Goal: Task Accomplishment & Management: Manage account settings

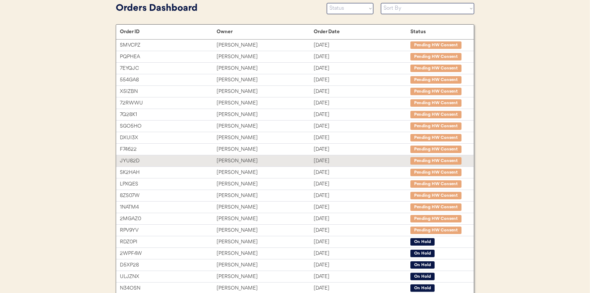
scroll to position [115, 0]
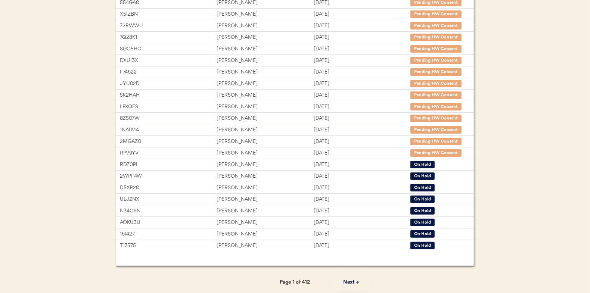
click at [352, 281] on button "Next →" at bounding box center [350, 282] width 37 height 17
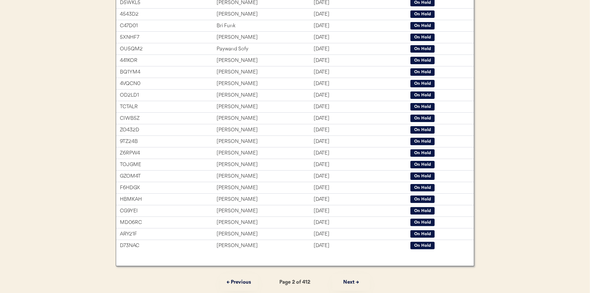
click at [352, 281] on button "Next →" at bounding box center [350, 282] width 37 height 17
click at [347, 280] on button "Next →" at bounding box center [350, 282] width 37 height 17
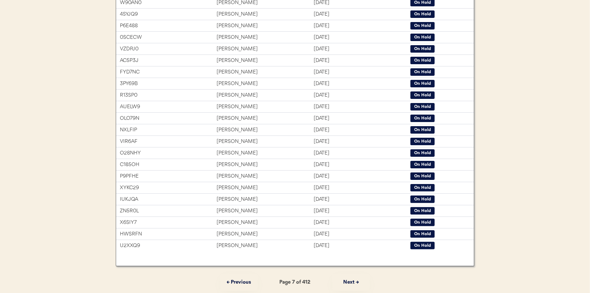
click at [347, 281] on button "Next →" at bounding box center [350, 282] width 37 height 17
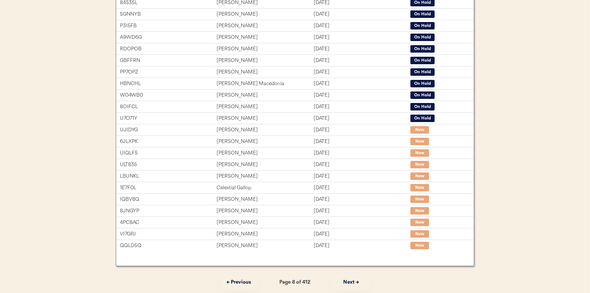
click at [347, 281] on button "Next →" at bounding box center [350, 282] width 37 height 17
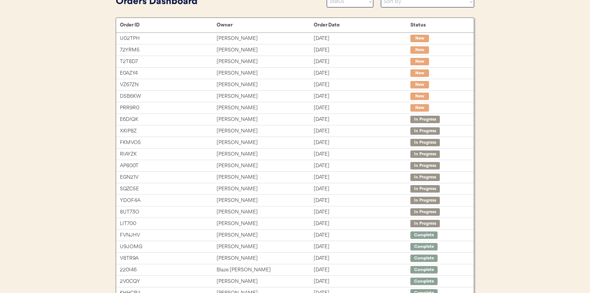
scroll to position [40, 0]
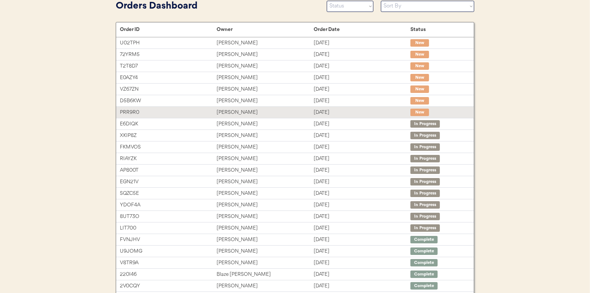
click at [372, 109] on div "[DATE]" at bounding box center [362, 112] width 97 height 9
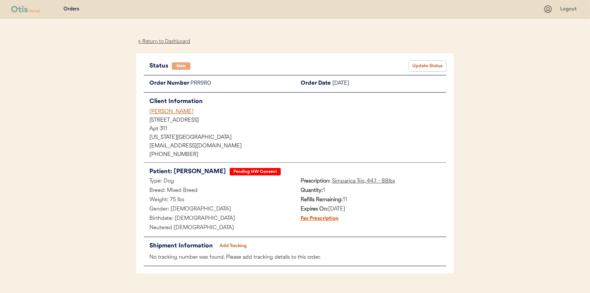
click at [435, 65] on button "Update Status" at bounding box center [427, 66] width 37 height 10
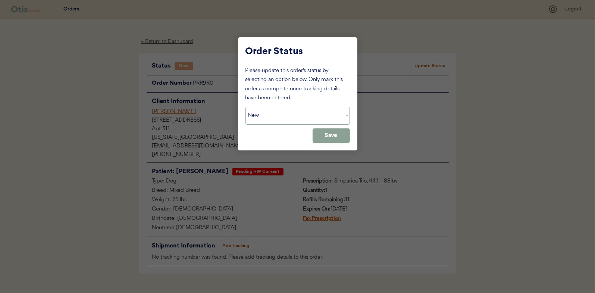
click at [313, 117] on select "Status On Hold New In Progress Complete Pending HW Consent Cancelled" at bounding box center [298, 116] width 105 height 18
select select ""in_progress""
click at [246, 107] on select "Status On Hold New In Progress Complete Pending HW Consent Cancelled" at bounding box center [298, 116] width 105 height 18
click at [329, 133] on button "Save" at bounding box center [331, 135] width 37 height 15
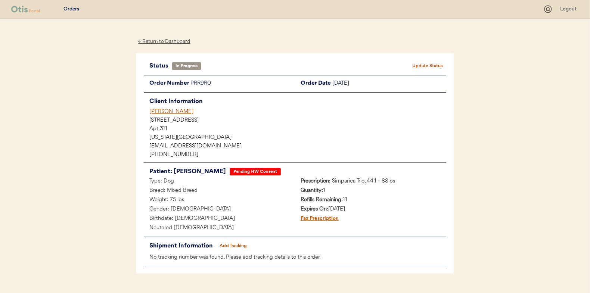
click at [171, 41] on div "← Return to Dashboard" at bounding box center [164, 41] width 56 height 9
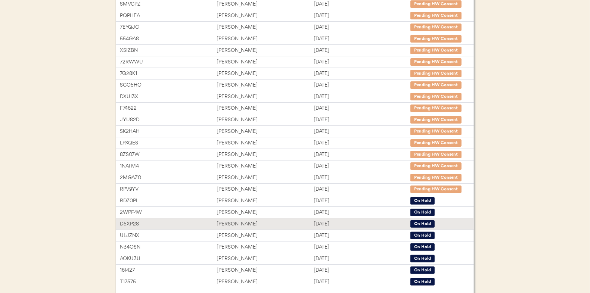
scroll to position [112, 0]
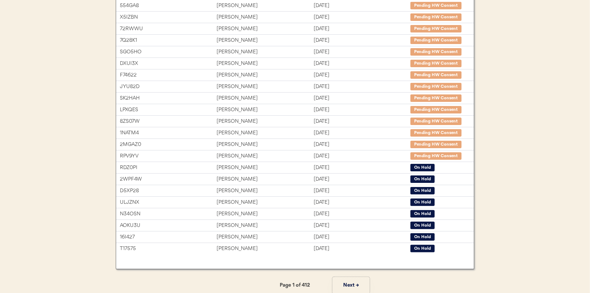
click at [343, 282] on button "Next →" at bounding box center [350, 285] width 37 height 17
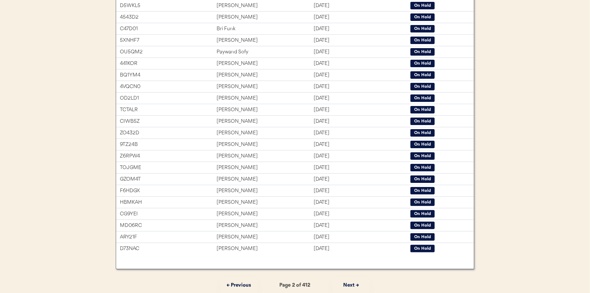
click at [344, 282] on button "Next →" at bounding box center [350, 285] width 37 height 17
click at [343, 282] on button "Next →" at bounding box center [350, 285] width 37 height 17
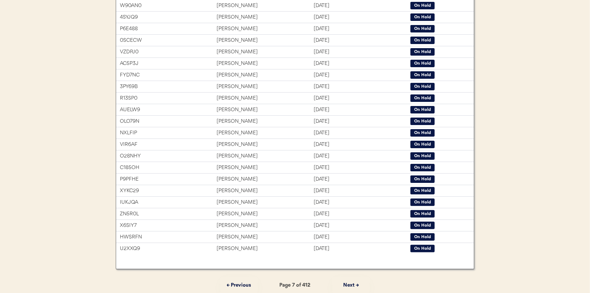
click at [343, 282] on button "Next →" at bounding box center [350, 285] width 37 height 17
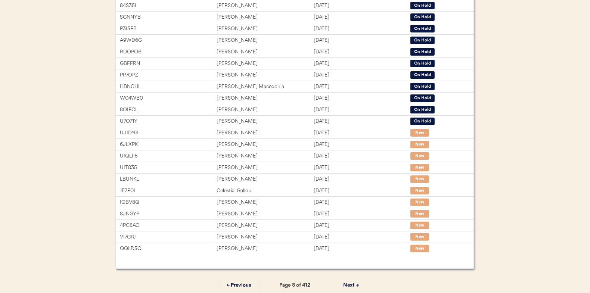
click at [343, 282] on button "Next →" at bounding box center [350, 285] width 37 height 17
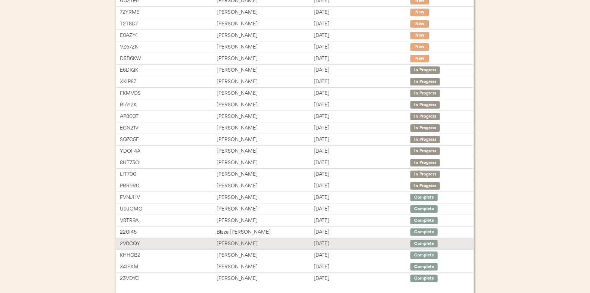
scroll to position [37, 0]
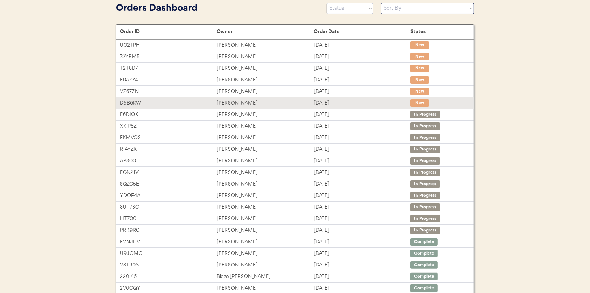
click at [360, 101] on div "Aug 12, 2025" at bounding box center [362, 103] width 97 height 9
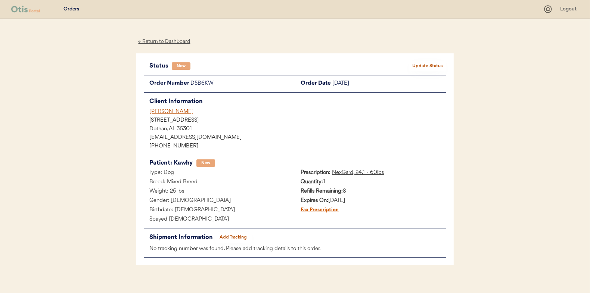
click at [438, 65] on button "Update Status" at bounding box center [427, 66] width 37 height 10
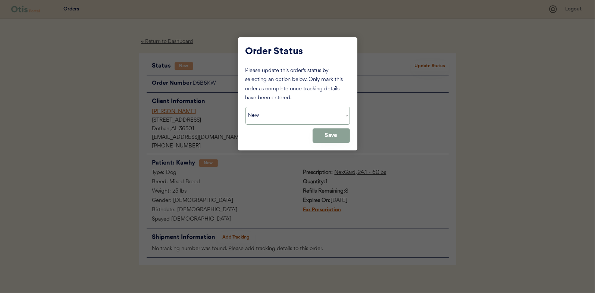
click at [308, 108] on select "Status On Hold New In Progress Complete Pending HW Consent Cancelled" at bounding box center [298, 116] width 105 height 18
select select ""in_progress""
click at [246, 107] on select "Status On Hold New In Progress Complete Pending HW Consent Cancelled" at bounding box center [298, 116] width 105 height 18
click at [332, 135] on button "Save" at bounding box center [331, 135] width 37 height 15
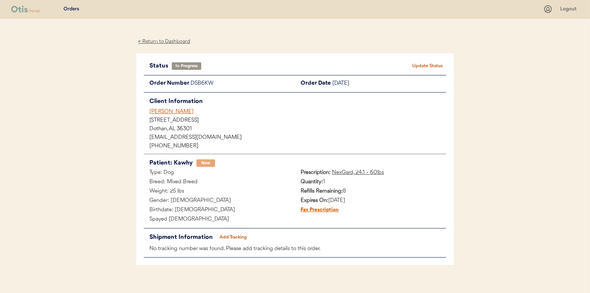
click at [166, 42] on div "← Return to Dashboard" at bounding box center [164, 41] width 56 height 9
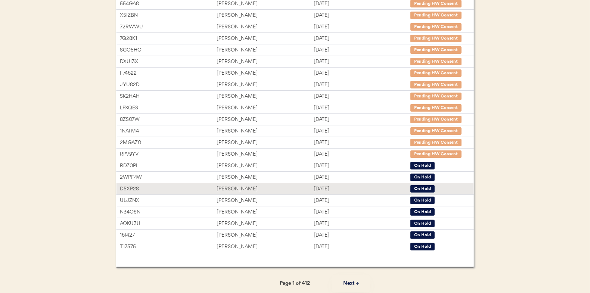
scroll to position [115, 0]
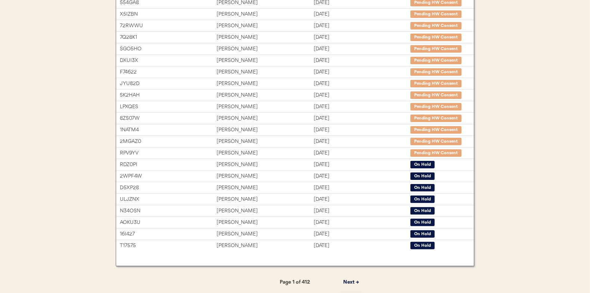
click at [357, 278] on button "Next →" at bounding box center [350, 282] width 37 height 17
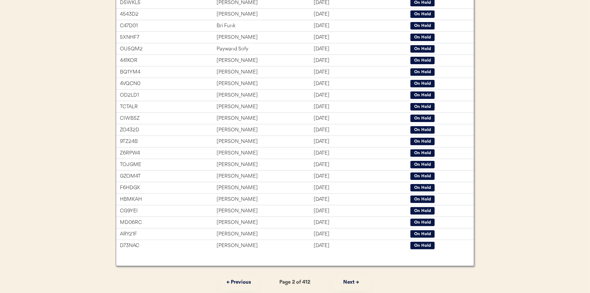
click at [355, 280] on button "Next →" at bounding box center [350, 282] width 37 height 17
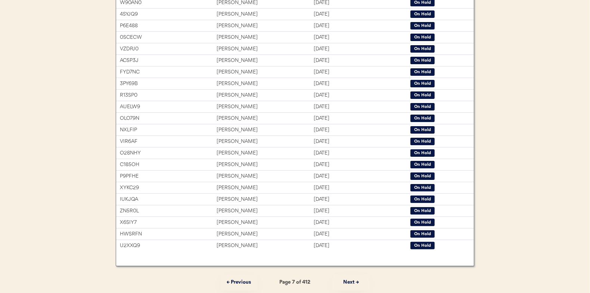
click at [355, 280] on button "Next →" at bounding box center [350, 282] width 37 height 17
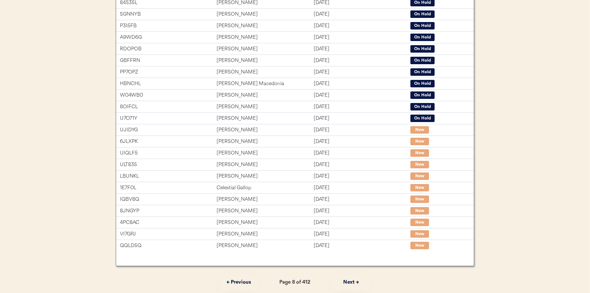
click at [355, 280] on button "Next →" at bounding box center [350, 282] width 37 height 17
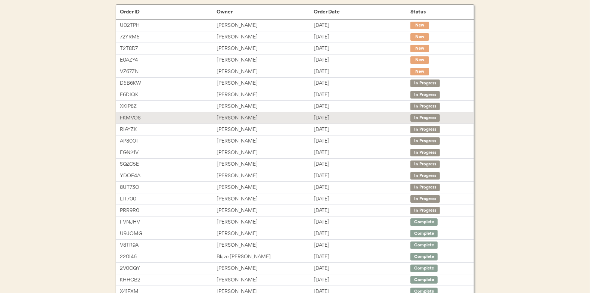
scroll to position [40, 0]
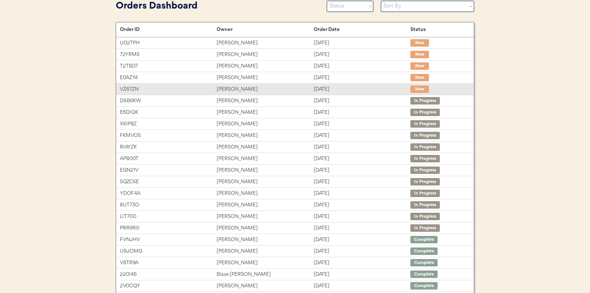
click at [342, 87] on div "[DATE]" at bounding box center [362, 89] width 97 height 9
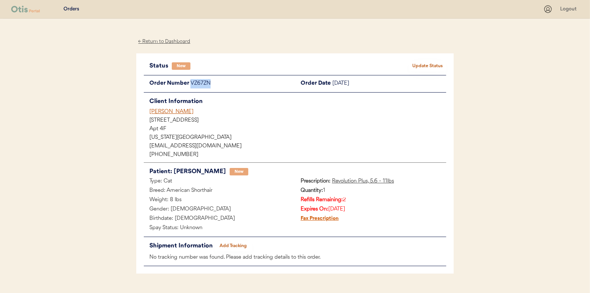
drag, startPoint x: 218, startPoint y: 86, endPoint x: 190, endPoint y: 86, distance: 27.6
click at [190, 86] on div "VZ67ZN" at bounding box center [242, 83] width 105 height 9
copy div "VZ67ZN"
click at [428, 66] on button "Update Status" at bounding box center [427, 66] width 37 height 10
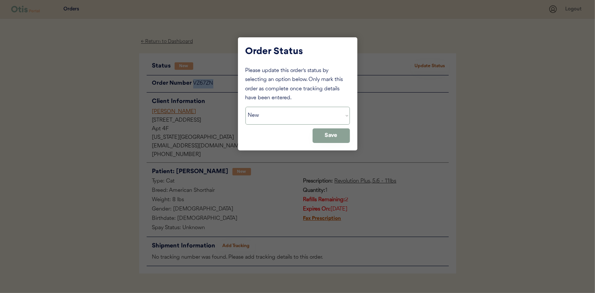
click at [275, 121] on select "Status On Hold New In Progress Complete Pending HW Consent Cancelled" at bounding box center [298, 116] width 105 height 18
select select ""on_hold""
click at [246, 107] on select "Status On Hold New In Progress Complete Pending HW Consent Cancelled" at bounding box center [298, 116] width 105 height 18
click at [336, 139] on button "Save" at bounding box center [331, 135] width 37 height 15
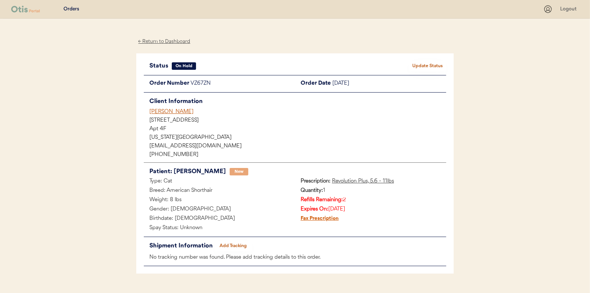
click at [264, 60] on div "Status On Hold Update Status Order Number VZ67ZN Order Date [DATE] Client Infor…" at bounding box center [294, 163] width 317 height 221
click at [174, 41] on div "← Return to Dashboard" at bounding box center [164, 41] width 56 height 9
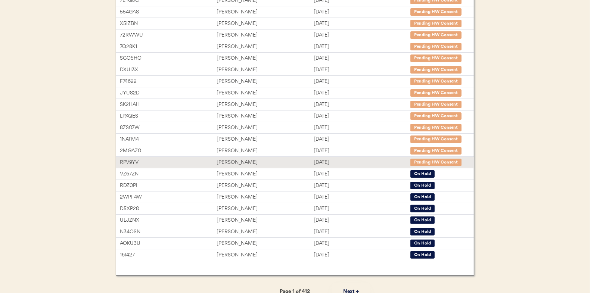
scroll to position [112, 0]
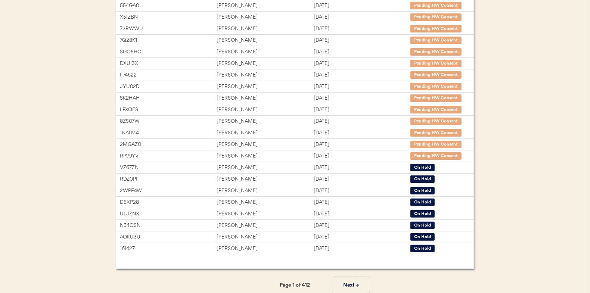
click at [351, 283] on button "Next →" at bounding box center [350, 285] width 37 height 17
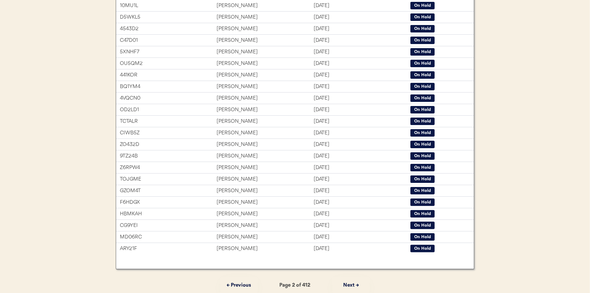
click at [351, 283] on button "Next →" at bounding box center [350, 285] width 37 height 17
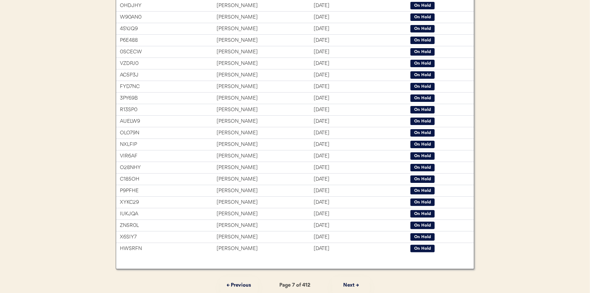
click at [351, 283] on button "Next →" at bounding box center [350, 285] width 37 height 17
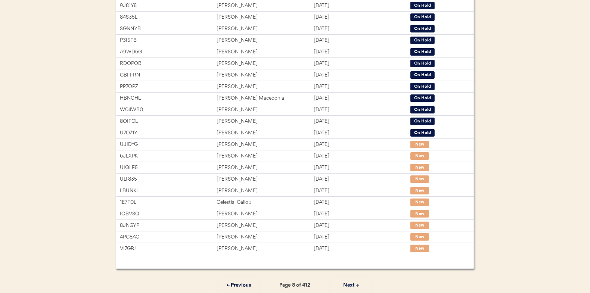
click at [351, 283] on button "Next →" at bounding box center [350, 285] width 37 height 17
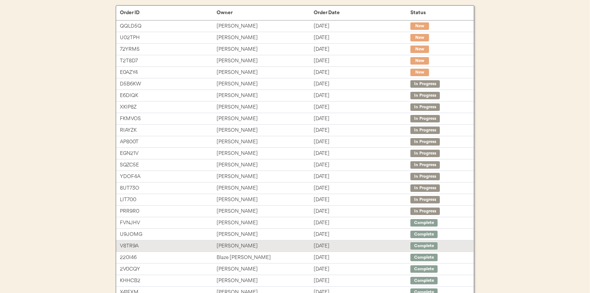
scroll to position [0, 0]
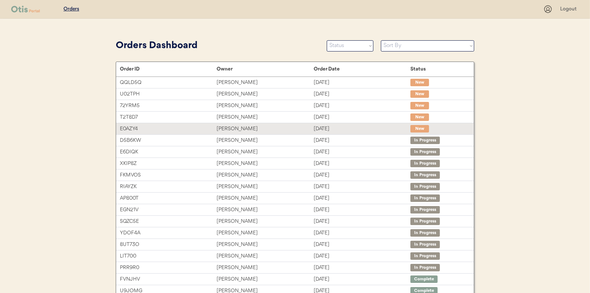
click at [343, 127] on div "[DATE]" at bounding box center [362, 129] width 97 height 9
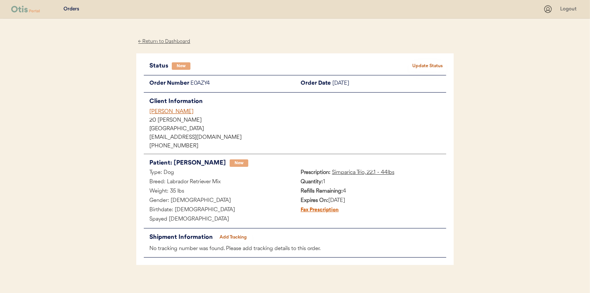
click at [427, 69] on button "Update Status" at bounding box center [427, 66] width 37 height 10
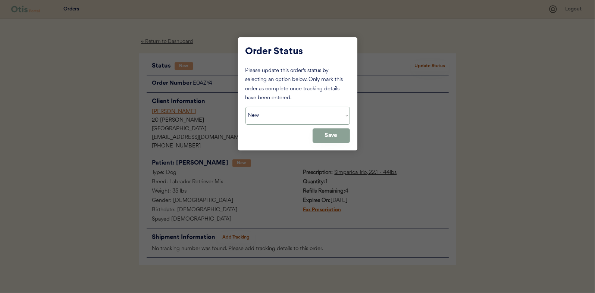
click at [313, 113] on select "Status On Hold New In Progress Complete Pending HW Consent Cancelled" at bounding box center [298, 116] width 105 height 18
select select ""in_progress""
click at [246, 107] on select "Status On Hold New In Progress Complete Pending HW Consent Cancelled" at bounding box center [298, 116] width 105 height 18
click at [344, 138] on button "Save" at bounding box center [331, 135] width 37 height 15
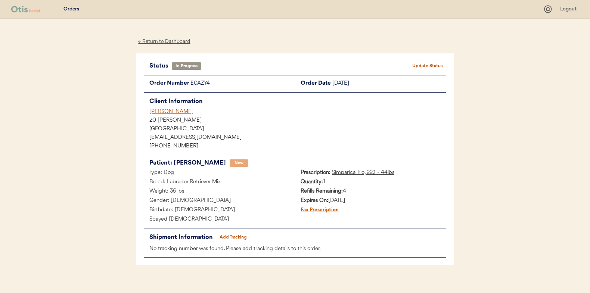
click at [180, 41] on div "← Return to Dashboard" at bounding box center [164, 41] width 56 height 9
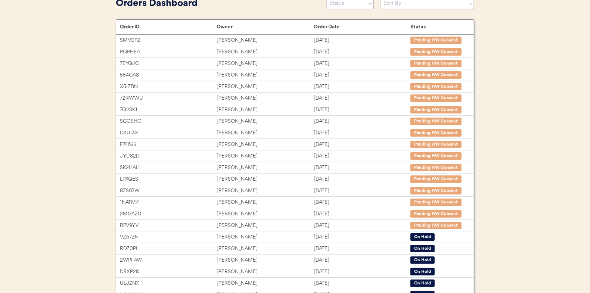
scroll to position [112, 0]
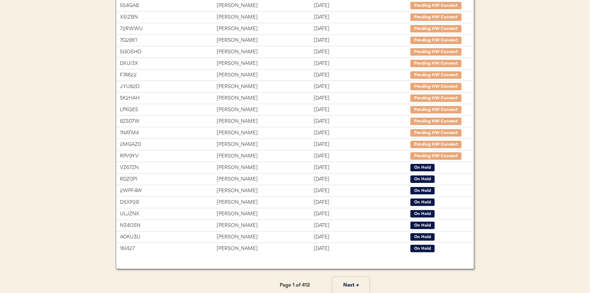
click at [352, 284] on button "Next →" at bounding box center [350, 285] width 37 height 17
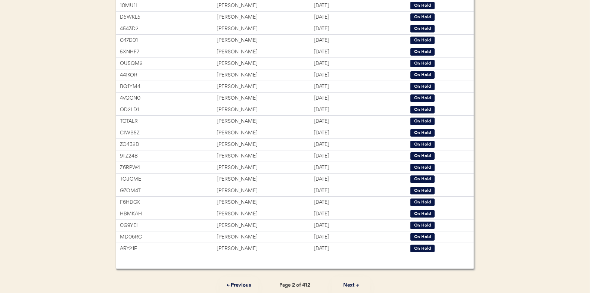
click at [352, 284] on button "Next →" at bounding box center [350, 285] width 37 height 17
click at [244, 285] on button "← Previous" at bounding box center [238, 285] width 37 height 17
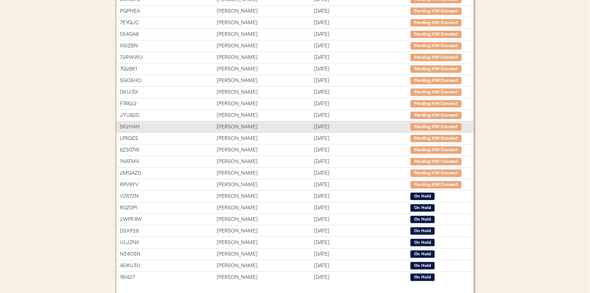
scroll to position [115, 0]
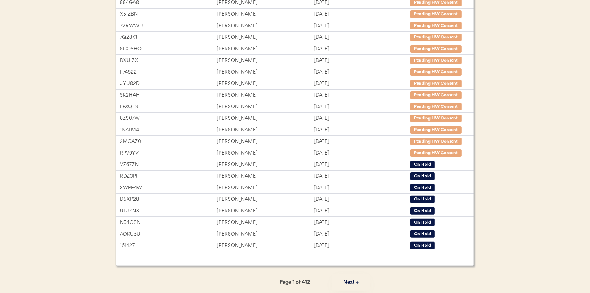
click at [347, 282] on button "Next →" at bounding box center [350, 282] width 37 height 17
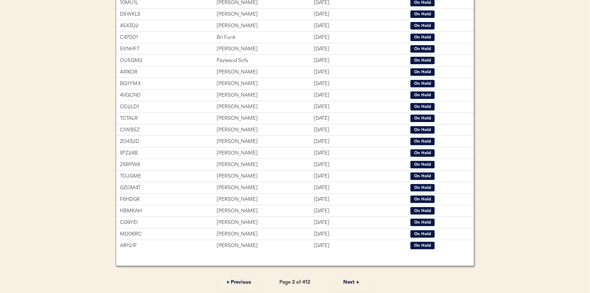
click at [347, 282] on button "Next →" at bounding box center [350, 282] width 37 height 17
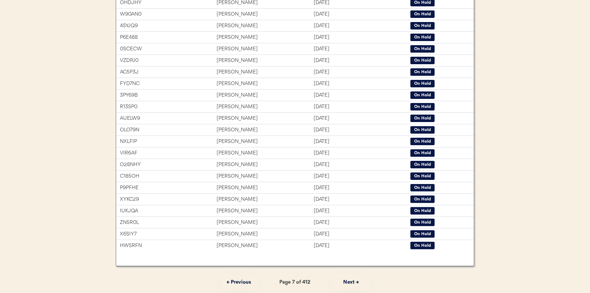
click at [347, 282] on button "Next →" at bounding box center [350, 282] width 37 height 17
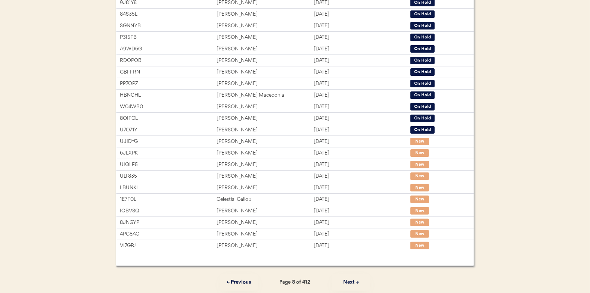
click at [347, 282] on button "Next →" at bounding box center [350, 282] width 37 height 17
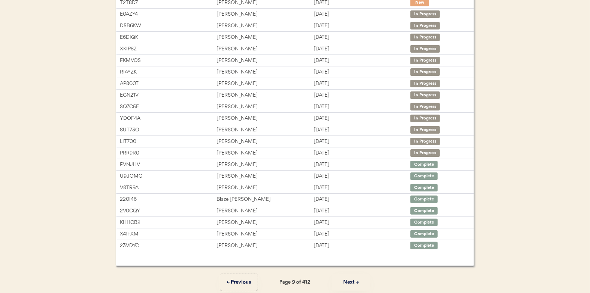
click at [234, 283] on button "← Previous" at bounding box center [238, 282] width 37 height 17
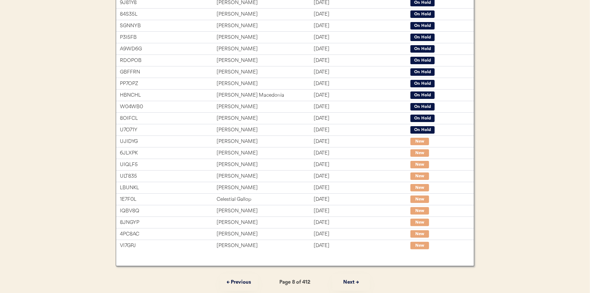
click at [357, 284] on button "Next →" at bounding box center [350, 282] width 37 height 17
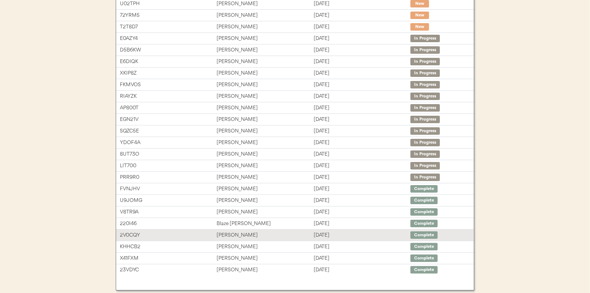
scroll to position [77, 0]
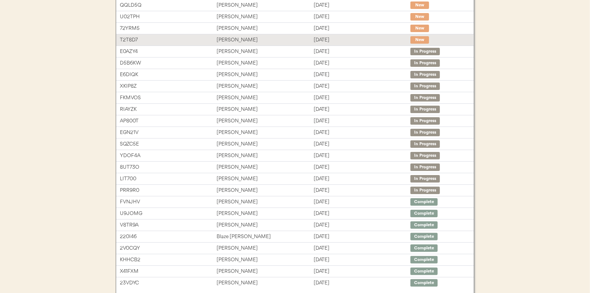
click at [279, 41] on div "[PERSON_NAME]" at bounding box center [264, 40] width 97 height 9
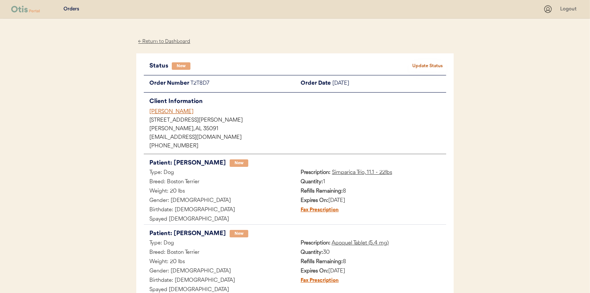
click at [424, 68] on button "Update Status" at bounding box center [427, 66] width 37 height 10
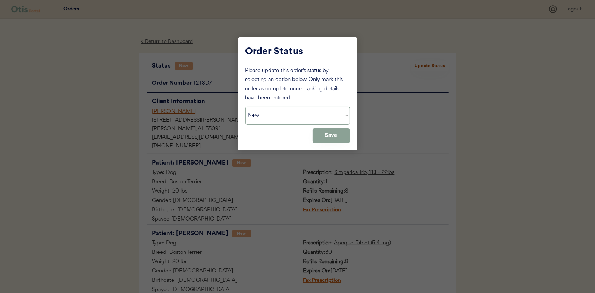
click at [304, 123] on select "Status On Hold New In Progress Complete Pending HW Consent Cancelled" at bounding box center [298, 116] width 105 height 18
select select ""in_progress""
click at [246, 107] on select "Status On Hold New In Progress Complete Pending HW Consent Cancelled" at bounding box center [298, 116] width 105 height 18
click at [327, 138] on button "Save" at bounding box center [331, 135] width 37 height 15
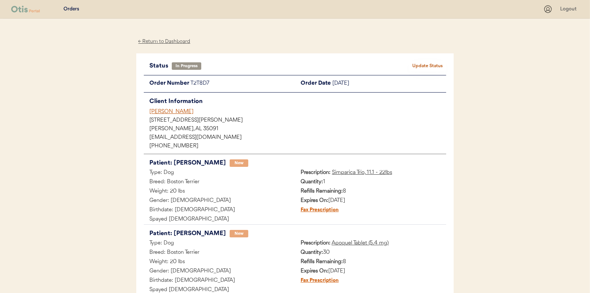
click at [175, 42] on div "← Return to Dashboard" at bounding box center [164, 41] width 56 height 9
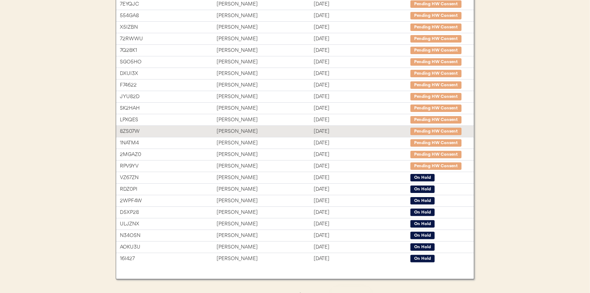
scroll to position [115, 0]
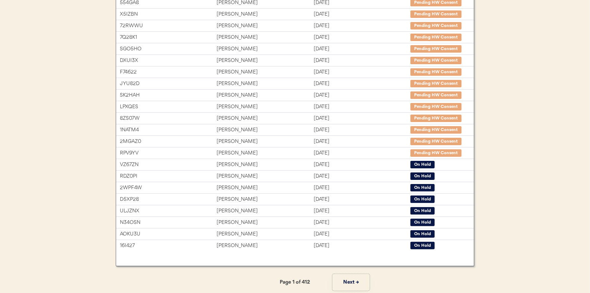
click at [346, 283] on button "Next →" at bounding box center [350, 282] width 37 height 17
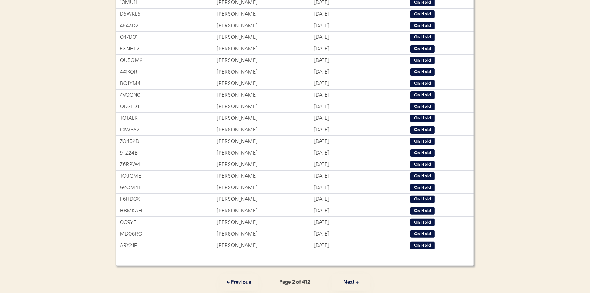
click at [346, 283] on button "Next →" at bounding box center [350, 282] width 37 height 17
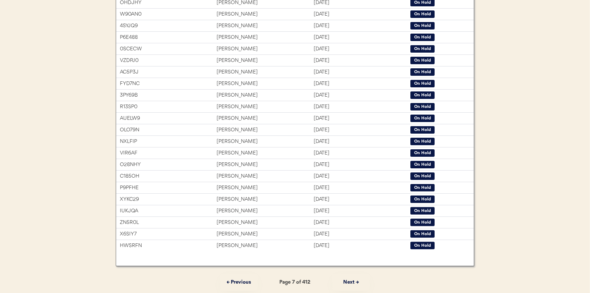
click at [346, 283] on button "Next →" at bounding box center [350, 282] width 37 height 17
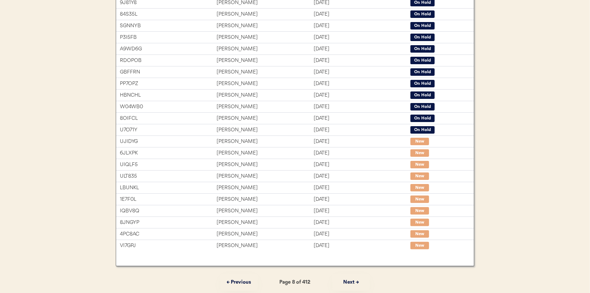
click at [346, 283] on button "Next →" at bounding box center [350, 282] width 37 height 17
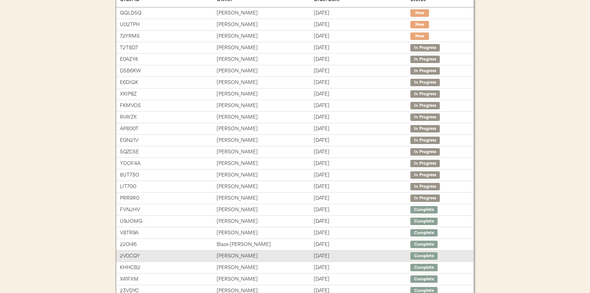
scroll to position [3, 0]
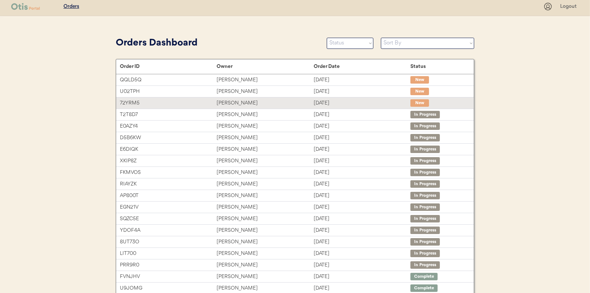
click at [333, 103] on div "Aug 12, 2025" at bounding box center [362, 103] width 97 height 9
click at [307, 105] on div "Danielle Lankford" at bounding box center [264, 103] width 97 height 9
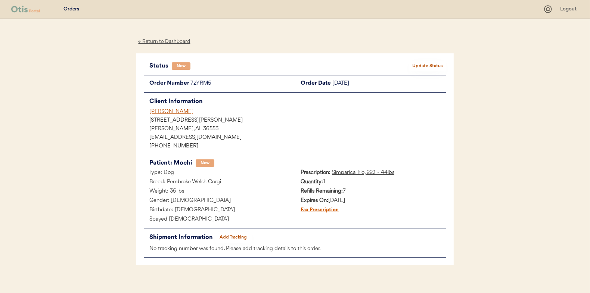
click at [168, 42] on div "← Return to Dashboard" at bounding box center [164, 41] width 56 height 9
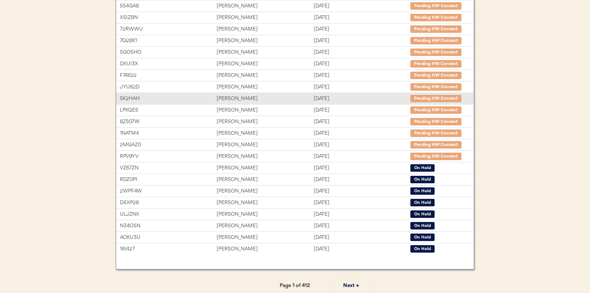
scroll to position [112, 0]
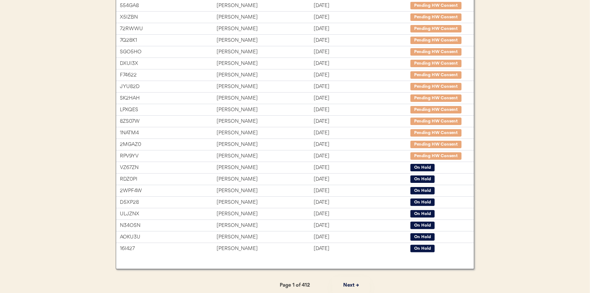
click at [353, 284] on button "Next →" at bounding box center [350, 285] width 37 height 17
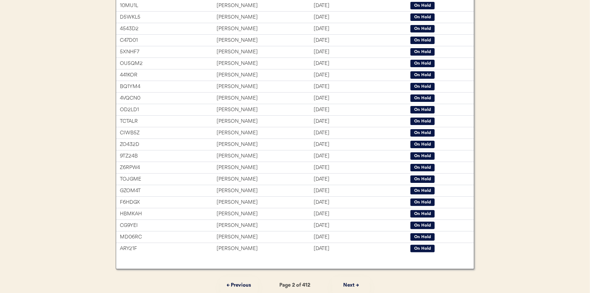
click at [353, 284] on button "Next →" at bounding box center [350, 285] width 37 height 17
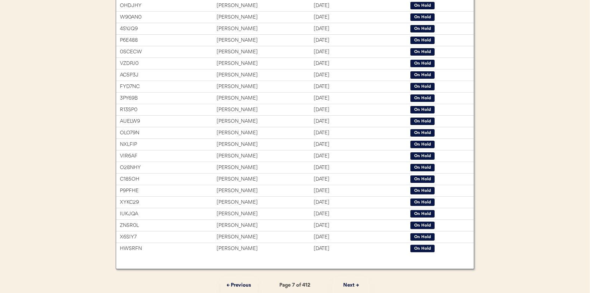
click at [353, 284] on button "Next →" at bounding box center [350, 285] width 37 height 17
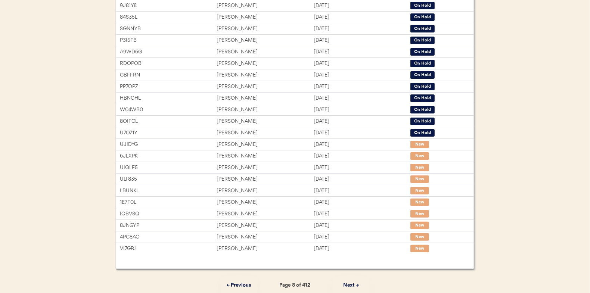
click at [353, 284] on button "Next →" at bounding box center [350, 285] width 37 height 17
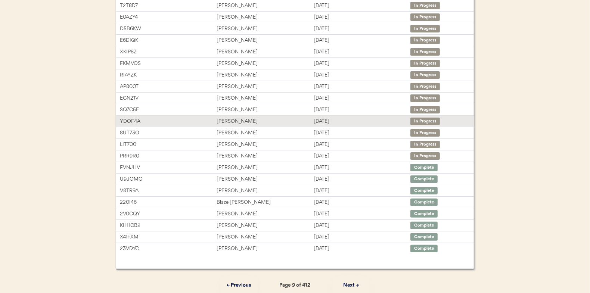
scroll to position [0, 0]
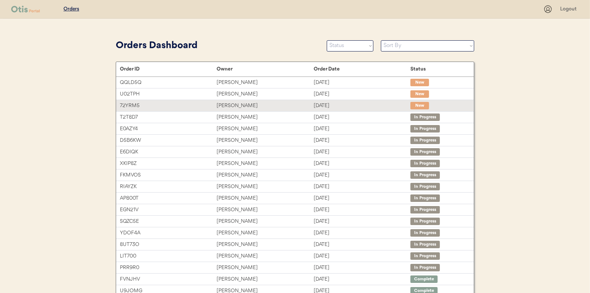
click at [357, 104] on div "[DATE]" at bounding box center [362, 106] width 97 height 9
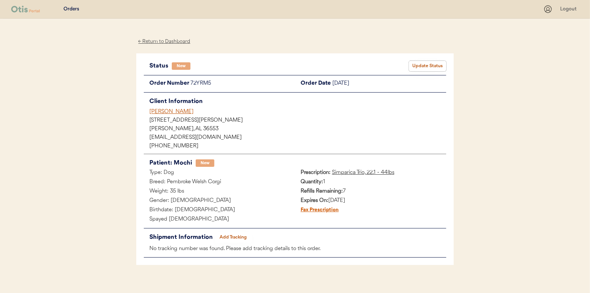
click at [426, 69] on button "Update Status" at bounding box center [427, 66] width 37 height 10
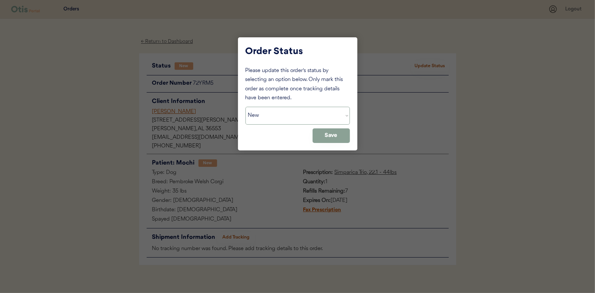
click at [307, 117] on select "Status On Hold New In Progress Complete Pending HW Consent Cancelled" at bounding box center [298, 116] width 105 height 18
select select ""in_progress""
click at [246, 107] on select "Status On Hold New In Progress Complete Pending HW Consent Cancelled" at bounding box center [298, 116] width 105 height 18
click at [332, 141] on button "Save" at bounding box center [331, 135] width 37 height 15
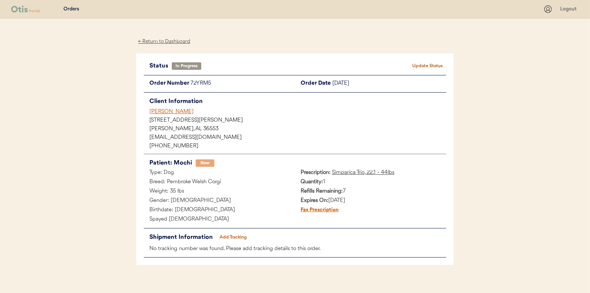
click at [178, 41] on div "← Return to Dashboard" at bounding box center [164, 41] width 56 height 9
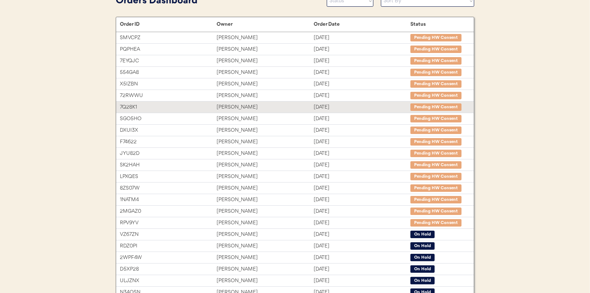
scroll to position [115, 0]
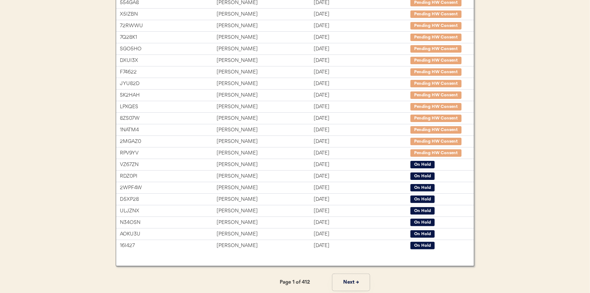
click at [355, 281] on button "Next →" at bounding box center [350, 282] width 37 height 17
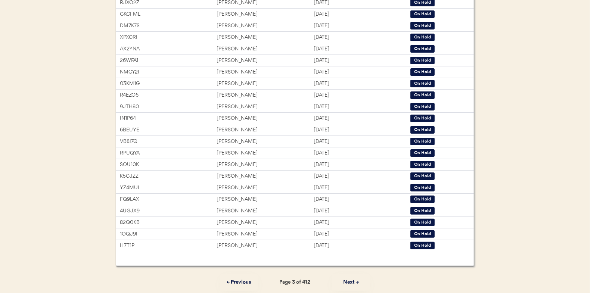
click at [355, 281] on button "Next →" at bounding box center [350, 282] width 37 height 17
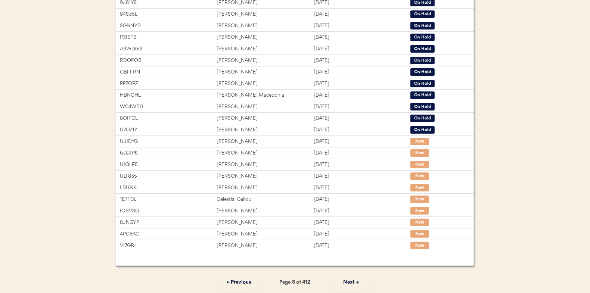
click at [355, 281] on button "Next →" at bounding box center [350, 282] width 37 height 17
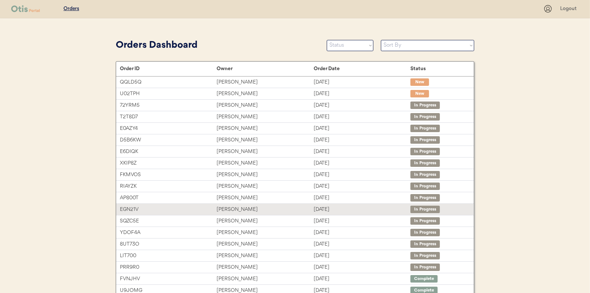
scroll to position [0, 0]
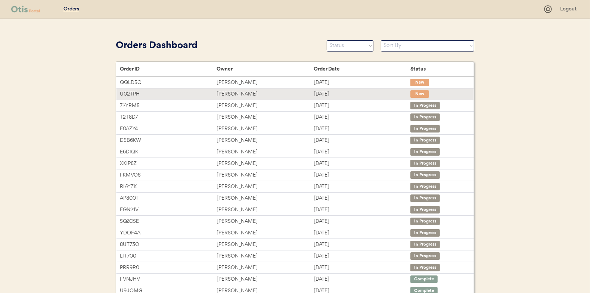
click at [306, 93] on div "[PERSON_NAME]" at bounding box center [264, 94] width 97 height 9
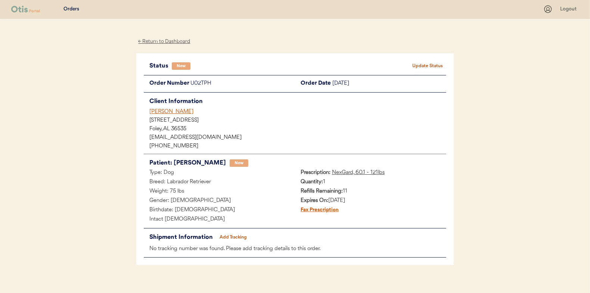
click at [424, 65] on button "Update Status" at bounding box center [427, 66] width 37 height 10
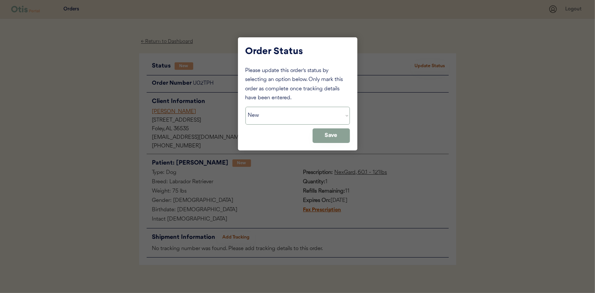
click at [282, 116] on select "Status On Hold New In Progress Complete Pending HW Consent Cancelled" at bounding box center [298, 116] width 105 height 18
select select ""in_progress""
click at [246, 107] on select "Status On Hold New In Progress Complete Pending HW Consent Cancelled" at bounding box center [298, 116] width 105 height 18
click at [335, 136] on button "Save" at bounding box center [331, 135] width 37 height 15
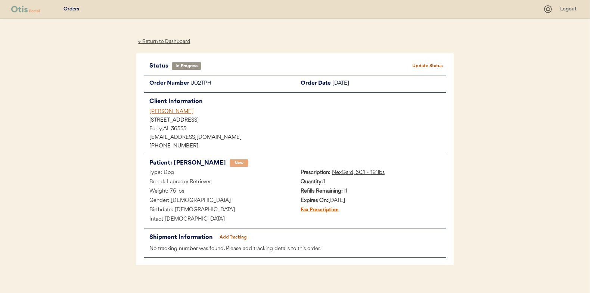
click at [172, 42] on div "← Return to Dashboard" at bounding box center [164, 41] width 56 height 9
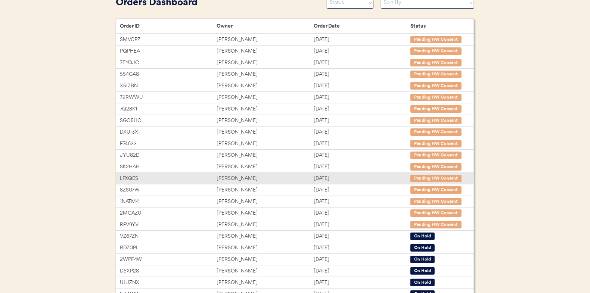
scroll to position [112, 0]
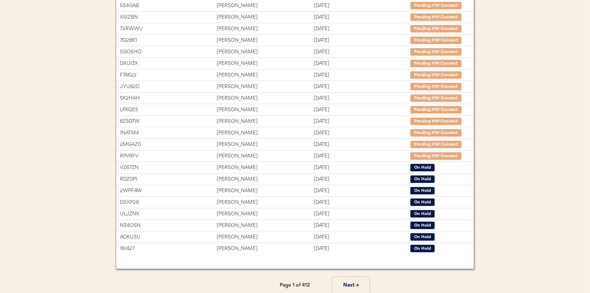
click at [343, 281] on button "Next →" at bounding box center [350, 285] width 37 height 17
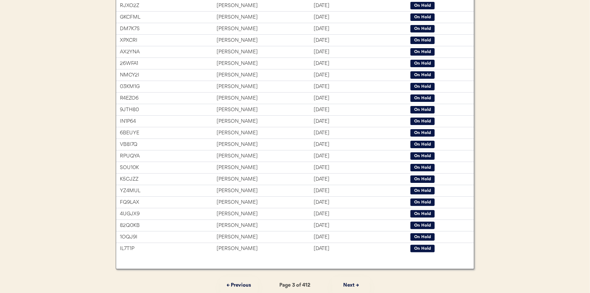
click at [343, 281] on button "Next →" at bounding box center [350, 285] width 37 height 17
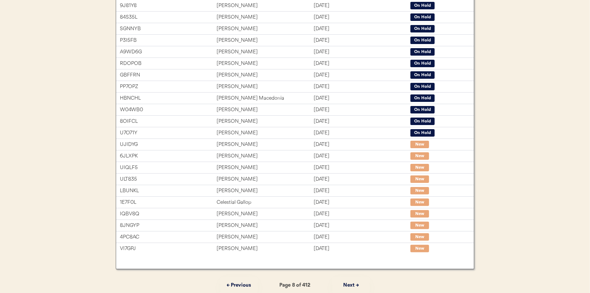
click at [349, 288] on button "Next →" at bounding box center [350, 285] width 37 height 17
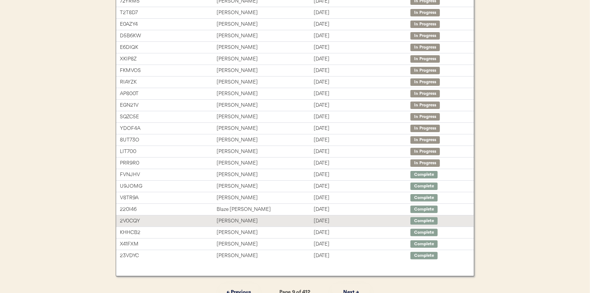
scroll to position [0, 0]
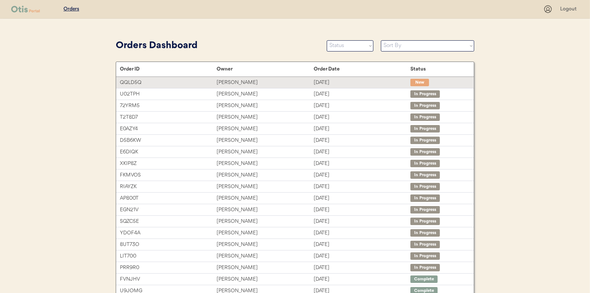
click at [347, 83] on div "[DATE]" at bounding box center [362, 82] width 97 height 9
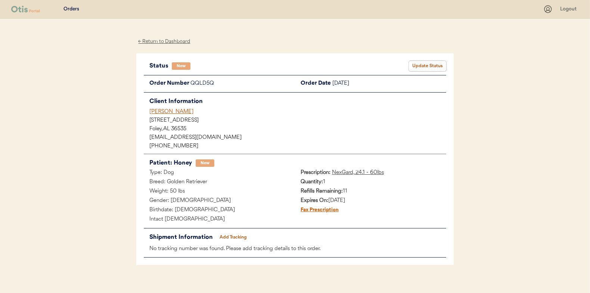
click at [423, 69] on button "Update Status" at bounding box center [427, 66] width 37 height 10
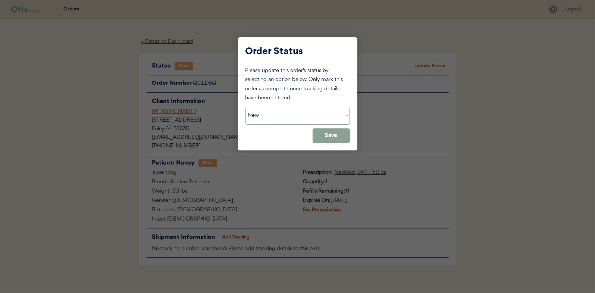
click at [297, 118] on select "Status On Hold New In Progress Complete Pending HW Consent Cancelled" at bounding box center [298, 116] width 105 height 18
select select ""in_progress""
click at [246, 107] on select "Status On Hold New In Progress Complete Pending HW Consent Cancelled" at bounding box center [298, 116] width 105 height 18
click at [336, 138] on button "Save" at bounding box center [331, 135] width 37 height 15
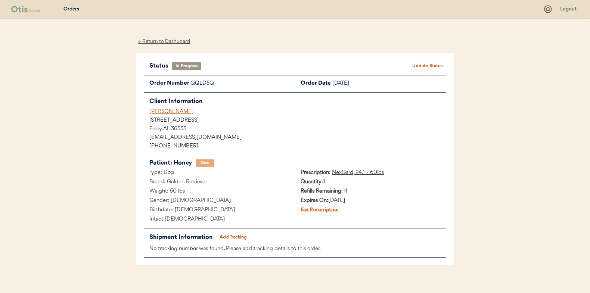
click at [169, 40] on div "← Return to Dashboard" at bounding box center [164, 41] width 56 height 9
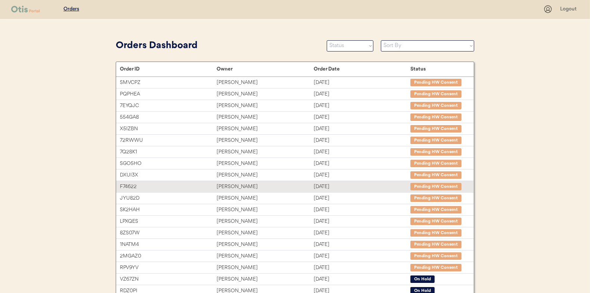
scroll to position [115, 0]
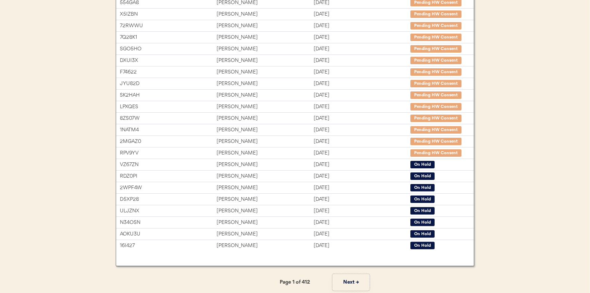
click at [349, 277] on button "Next →" at bounding box center [350, 282] width 37 height 17
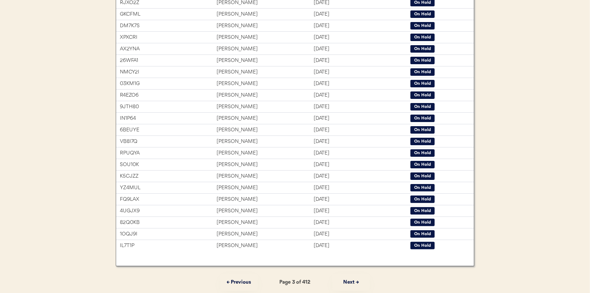
click at [349, 277] on button "Next →" at bounding box center [350, 282] width 37 height 17
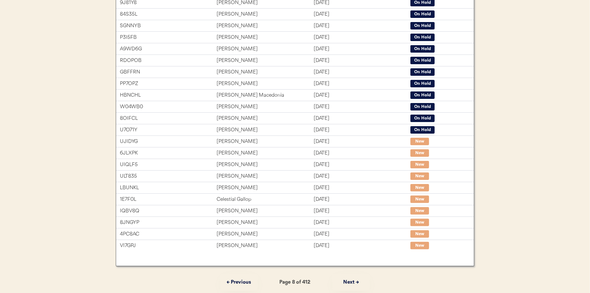
click at [349, 277] on button "Next →" at bounding box center [350, 282] width 37 height 17
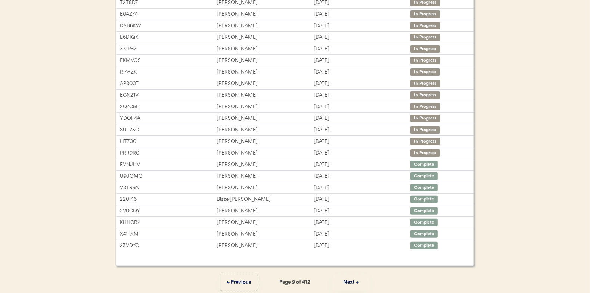
click at [241, 277] on button "← Previous" at bounding box center [238, 282] width 37 height 17
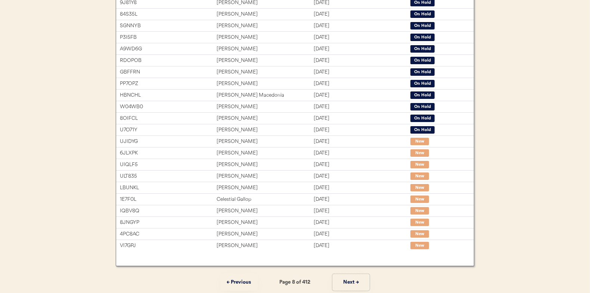
click at [355, 282] on button "Next →" at bounding box center [350, 282] width 37 height 17
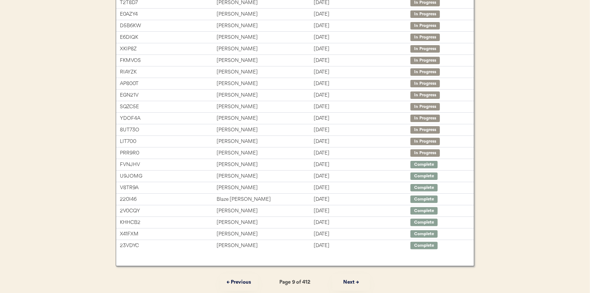
click at [355, 282] on button "Next →" at bounding box center [350, 282] width 37 height 17
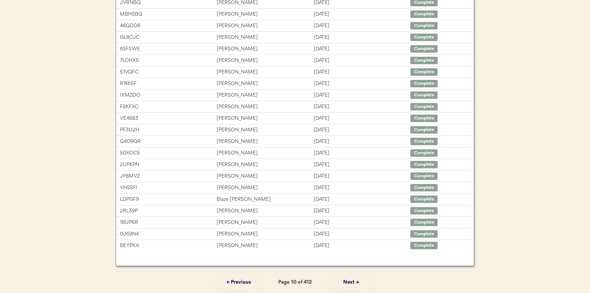
click at [355, 282] on button "Next →" at bounding box center [350, 282] width 37 height 17
click at [240, 278] on button "← Previous" at bounding box center [238, 282] width 37 height 17
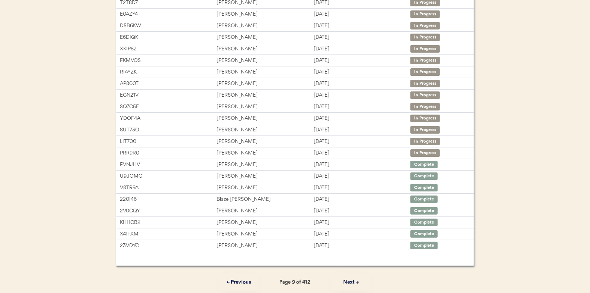
click at [240, 278] on button "← Previous" at bounding box center [238, 282] width 37 height 17
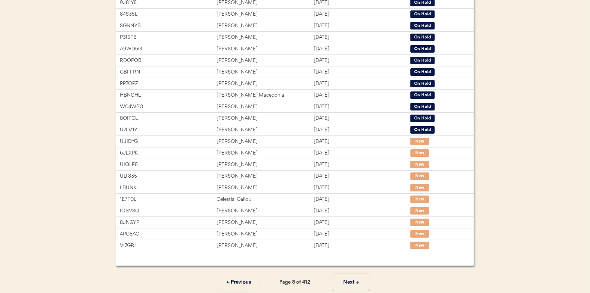
click at [353, 283] on button "Next →" at bounding box center [350, 282] width 37 height 17
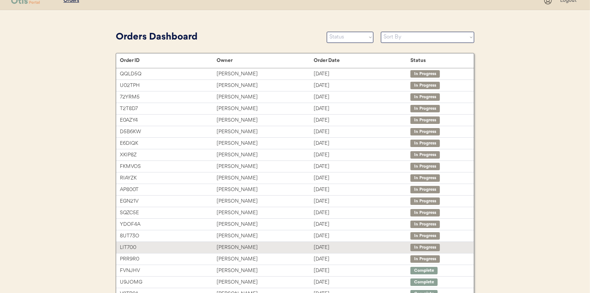
scroll to position [3, 0]
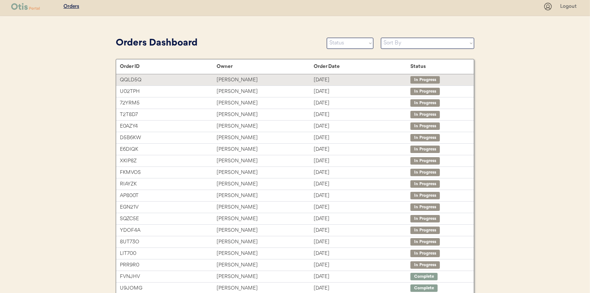
click at [351, 82] on div "Aug 12, 2025" at bounding box center [362, 80] width 97 height 9
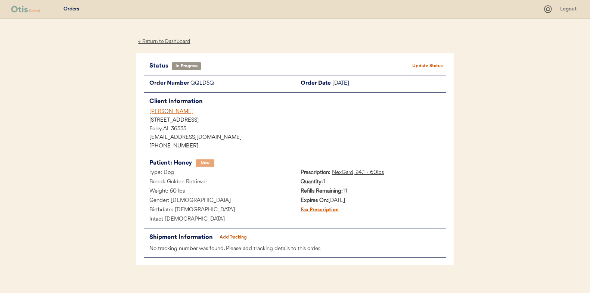
click at [177, 44] on div "← Return to Dashboard" at bounding box center [164, 41] width 56 height 9
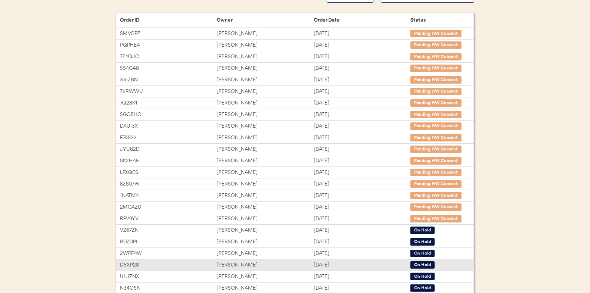
scroll to position [112, 0]
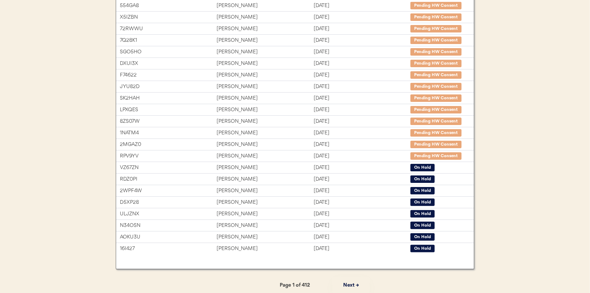
click at [348, 283] on button "Next →" at bounding box center [350, 285] width 37 height 17
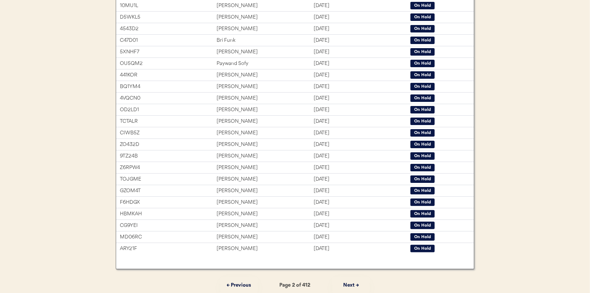
click at [348, 283] on button "Next →" at bounding box center [350, 285] width 37 height 17
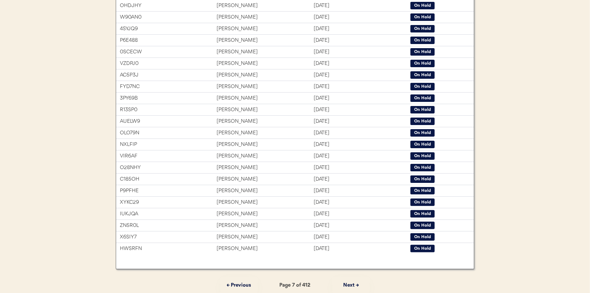
click at [348, 283] on button "Next →" at bounding box center [350, 285] width 37 height 17
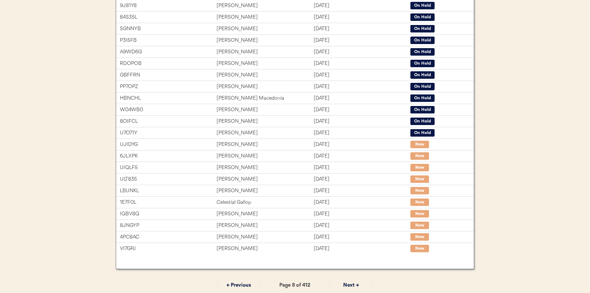
click at [348, 283] on button "Next →" at bounding box center [350, 285] width 37 height 17
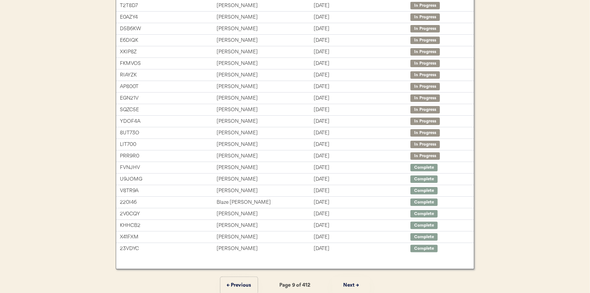
click at [230, 281] on button "← Previous" at bounding box center [238, 285] width 37 height 17
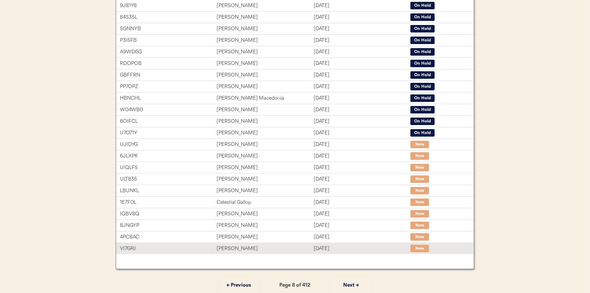
click at [306, 250] on div "[PERSON_NAME]" at bounding box center [264, 248] width 97 height 9
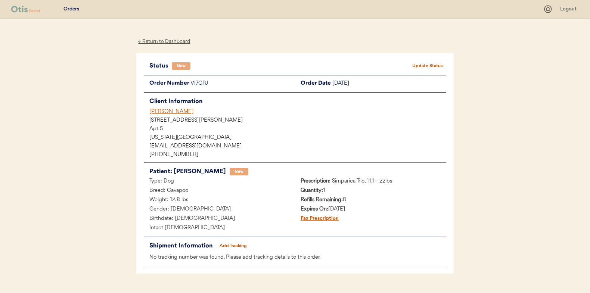
click at [433, 68] on button "Update Status" at bounding box center [427, 66] width 37 height 10
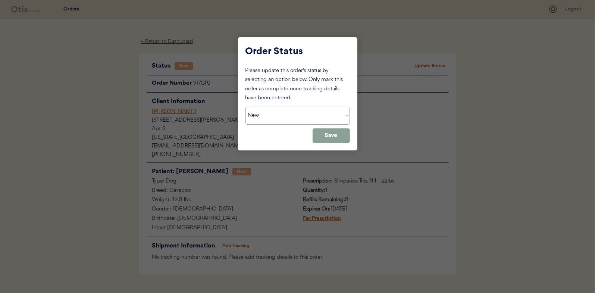
click at [279, 115] on select "Status On Hold New In Progress Complete Pending HW Consent Cancelled" at bounding box center [298, 116] width 105 height 18
select select ""in_progress""
click at [246, 107] on select "Status On Hold New In Progress Complete Pending HW Consent Cancelled" at bounding box center [298, 116] width 105 height 18
click at [337, 136] on button "Save" at bounding box center [331, 135] width 37 height 15
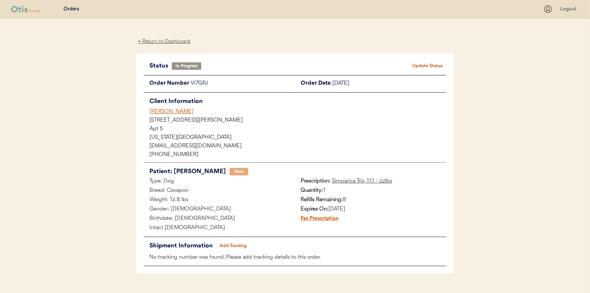
click at [166, 39] on div "← Return to Dashboard" at bounding box center [164, 41] width 56 height 9
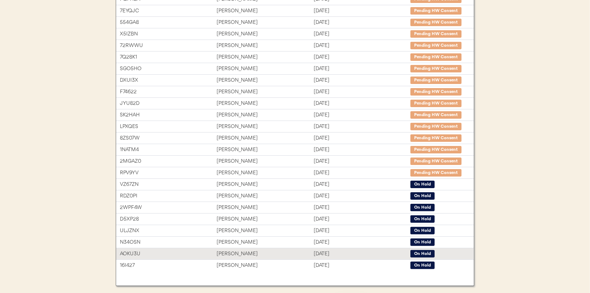
scroll to position [115, 0]
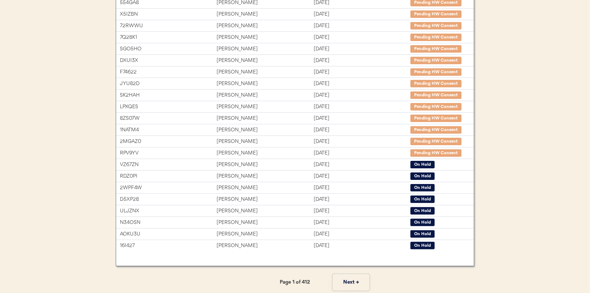
click at [352, 278] on button "Next →" at bounding box center [350, 282] width 37 height 17
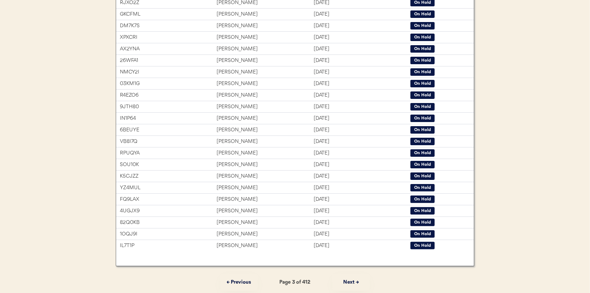
click at [352, 278] on button "Next →" at bounding box center [350, 282] width 37 height 17
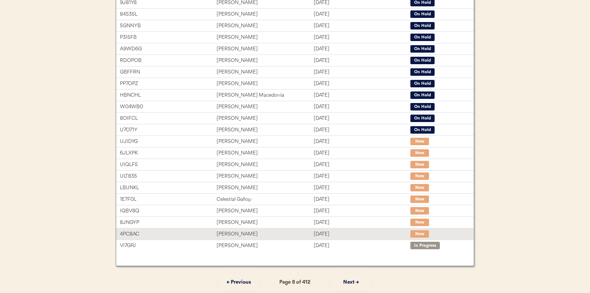
click at [341, 230] on div "[DATE]" at bounding box center [362, 234] width 97 height 9
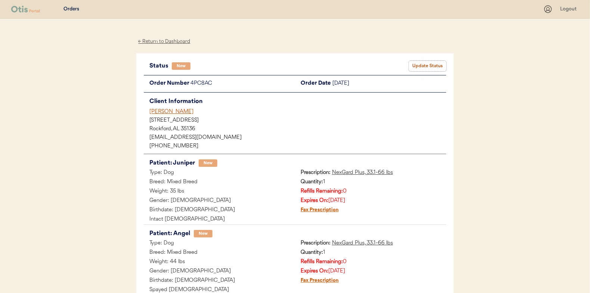
click at [431, 66] on button "Update Status" at bounding box center [427, 66] width 37 height 10
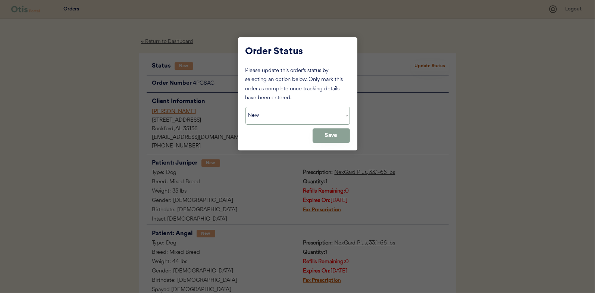
click at [311, 118] on select "Status On Hold New In Progress Complete Pending HW Consent Cancelled" at bounding box center [298, 116] width 105 height 18
select select ""on_hold""
click at [246, 107] on select "Status On Hold New In Progress Complete Pending HW Consent Cancelled" at bounding box center [298, 116] width 105 height 18
click at [338, 131] on button "Save" at bounding box center [331, 135] width 37 height 15
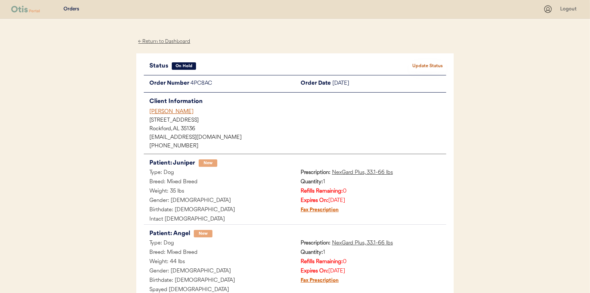
click at [174, 41] on div "← Return to Dashboard" at bounding box center [164, 41] width 56 height 9
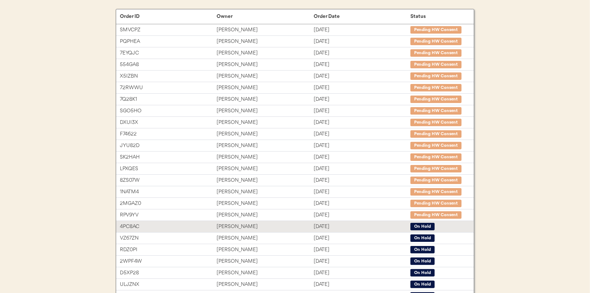
scroll to position [112, 0]
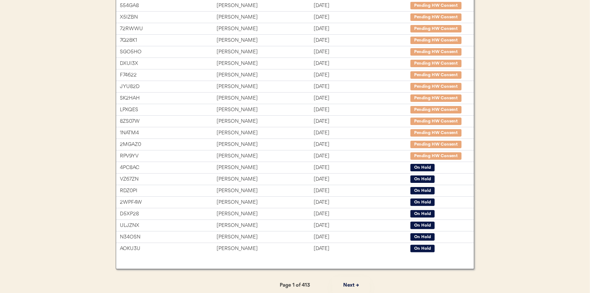
click at [353, 282] on button "Next →" at bounding box center [350, 285] width 37 height 17
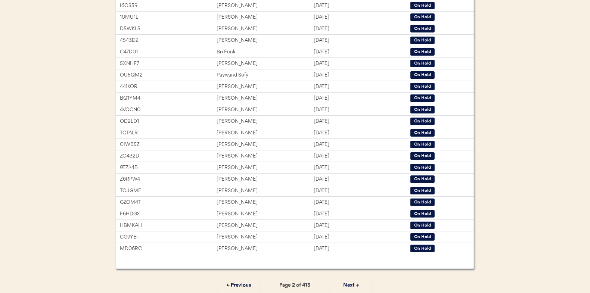
click at [353, 282] on button "Next →" at bounding box center [350, 285] width 37 height 17
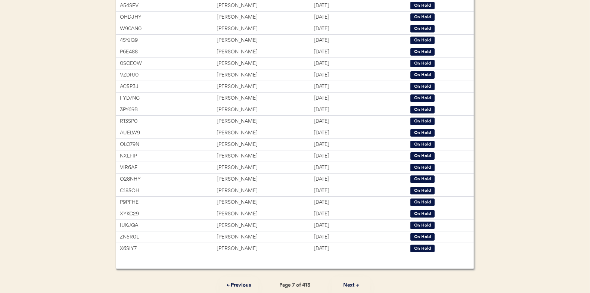
click at [353, 282] on button "Next →" at bounding box center [350, 285] width 37 height 17
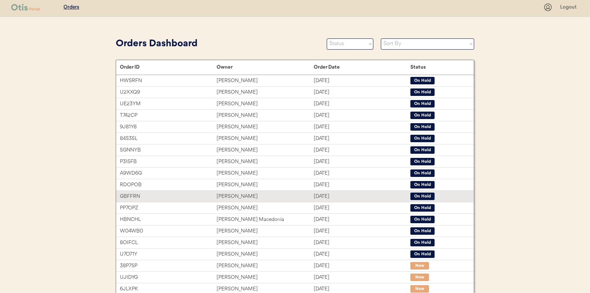
scroll to position [0, 0]
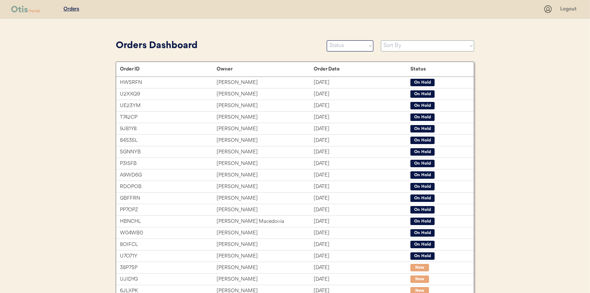
click at [412, 45] on select "Sort By Order Date (Newest → Oldest) Order Date (Oldest → Newest)" at bounding box center [427, 45] width 93 height 11
click at [422, 37] on div "Orders Dashboard Status On Hold New In Progress Complete Pending HW Consent Can…" at bounding box center [295, 45] width 358 height 17
click at [436, 41] on select "Sort By Order Date (Newest → Oldest) Order Date (Oldest → Newest)" at bounding box center [427, 45] width 93 height 11
click at [542, 131] on div "Orders Logout Orders Dashboard Status On Hold New In Progress Complete Pending …" at bounding box center [295, 204] width 590 height 409
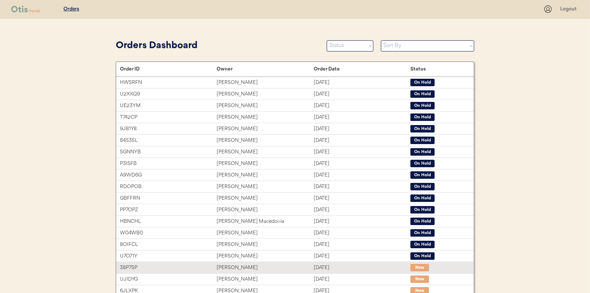
click at [345, 268] on div "Aug 13, 2025" at bounding box center [362, 268] width 97 height 9
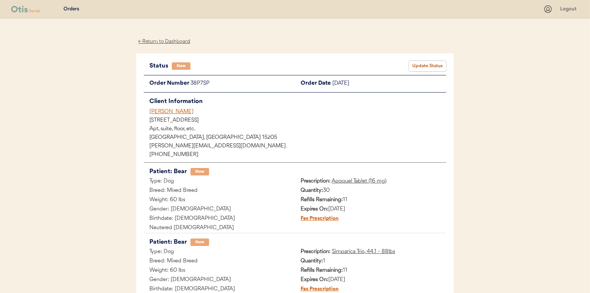
click at [427, 66] on button "Update Status" at bounding box center [427, 66] width 37 height 10
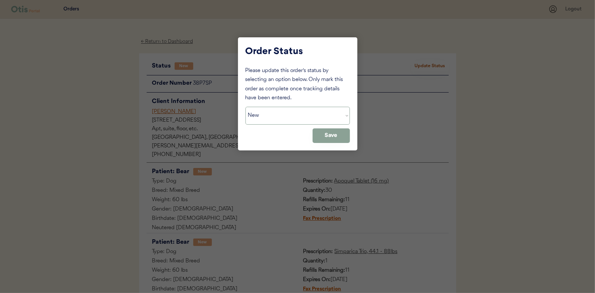
click at [285, 113] on select "Status On Hold New In Progress Complete Pending HW Consent Cancelled" at bounding box center [298, 116] width 105 height 18
select select ""in_progress""
click at [246, 107] on select "Status On Hold New In Progress Complete Pending HW Consent Cancelled" at bounding box center [298, 116] width 105 height 18
click at [341, 132] on button "Save" at bounding box center [331, 135] width 37 height 15
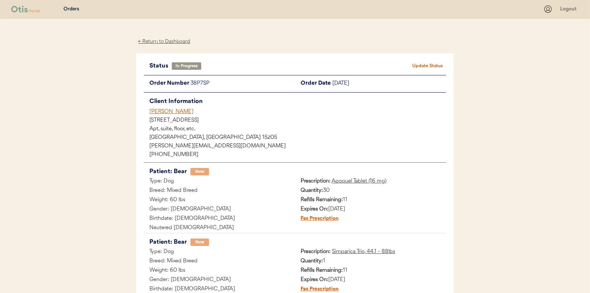
click at [172, 41] on div "← Return to Dashboard" at bounding box center [164, 41] width 56 height 9
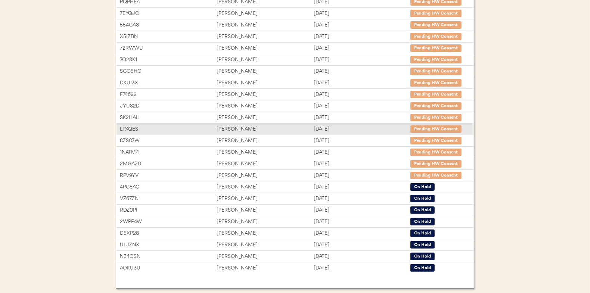
scroll to position [112, 0]
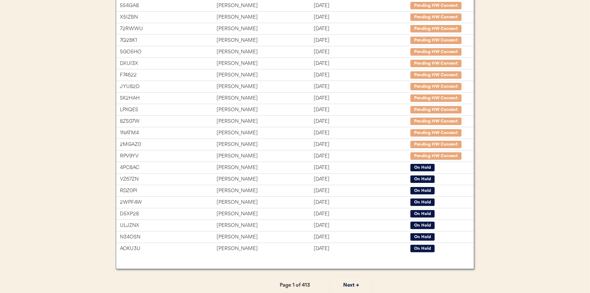
click at [351, 287] on button "Next →" at bounding box center [350, 285] width 37 height 17
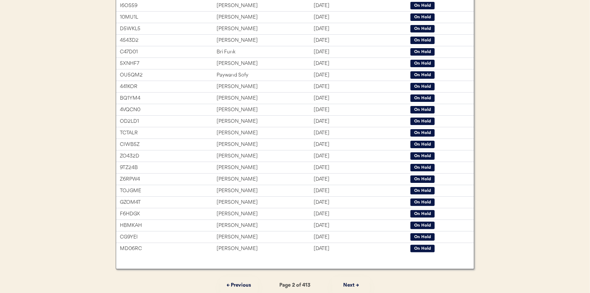
click at [351, 287] on button "Next →" at bounding box center [350, 285] width 37 height 17
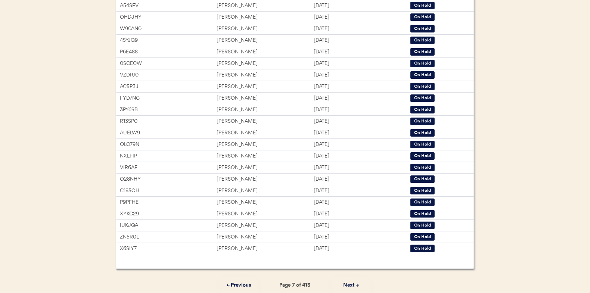
click at [351, 287] on button "Next →" at bounding box center [350, 285] width 37 height 17
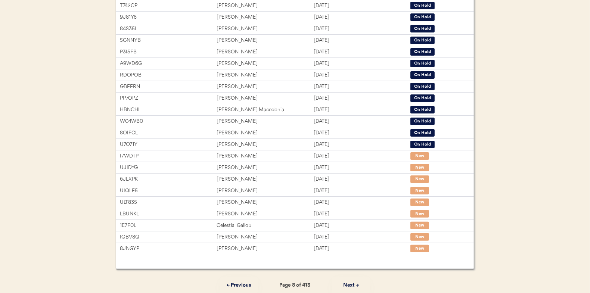
click at [351, 287] on button "Next →" at bounding box center [350, 285] width 37 height 17
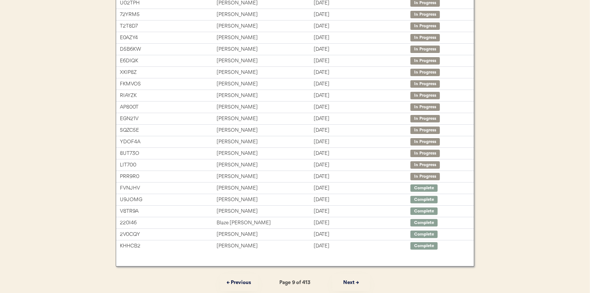
scroll to position [115, 0]
click at [223, 281] on button "← Previous" at bounding box center [238, 282] width 37 height 17
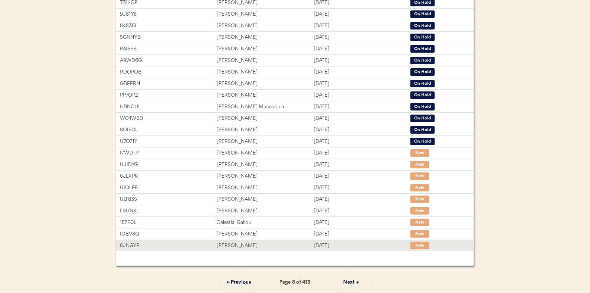
click at [283, 245] on div "[PERSON_NAME]" at bounding box center [264, 245] width 97 height 9
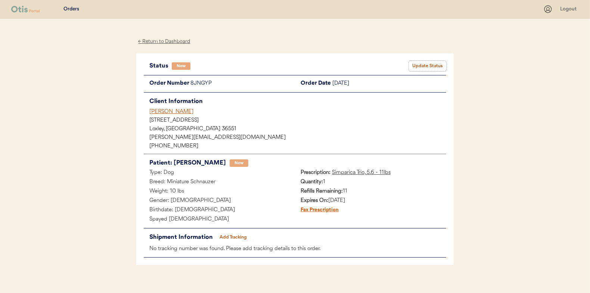
click at [433, 67] on button "Update Status" at bounding box center [427, 66] width 37 height 10
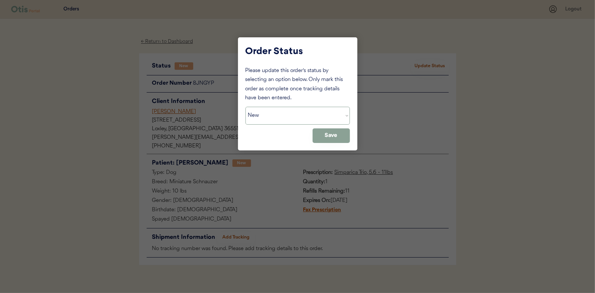
click at [311, 119] on select "Status On Hold New In Progress Complete Pending HW Consent Cancelled" at bounding box center [298, 116] width 105 height 18
select select ""in_progress""
click at [246, 107] on select "Status On Hold New In Progress Complete Pending HW Consent Cancelled" at bounding box center [298, 116] width 105 height 18
click at [331, 141] on button "Save" at bounding box center [331, 135] width 37 height 15
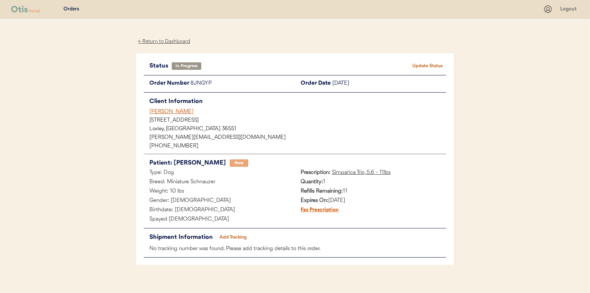
click at [172, 44] on div "← Return to Dashboard" at bounding box center [164, 41] width 56 height 9
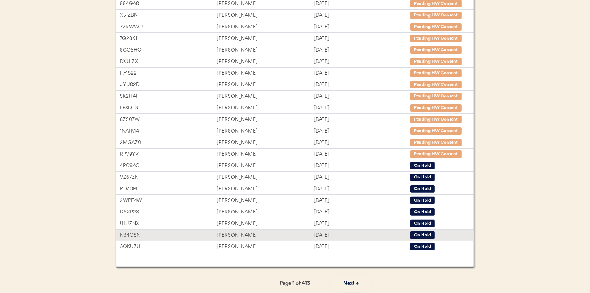
scroll to position [115, 0]
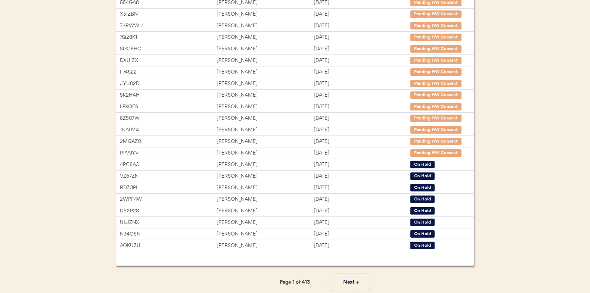
click at [347, 285] on button "Next →" at bounding box center [350, 282] width 37 height 17
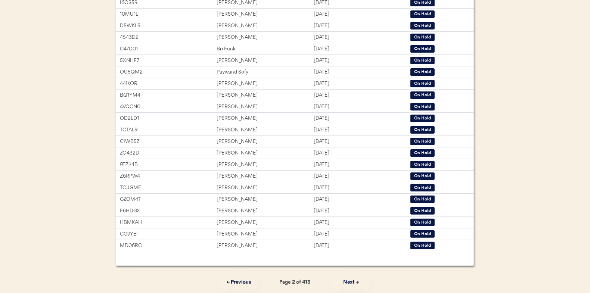
click at [347, 283] on button "Next →" at bounding box center [350, 282] width 37 height 17
click at [346, 281] on button "Next →" at bounding box center [350, 282] width 37 height 17
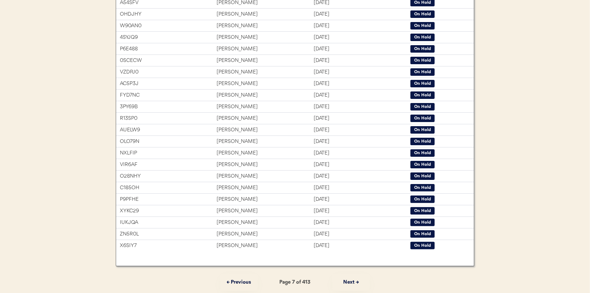
click at [346, 281] on button "Next →" at bounding box center [350, 282] width 37 height 17
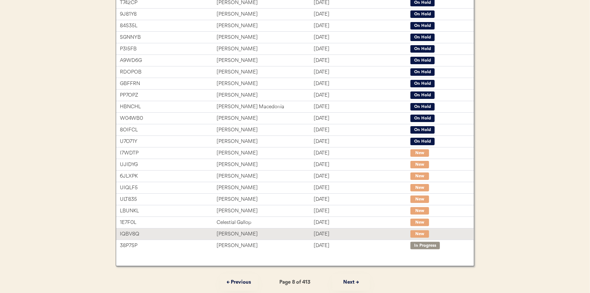
click at [324, 233] on div "[DATE]" at bounding box center [362, 234] width 97 height 9
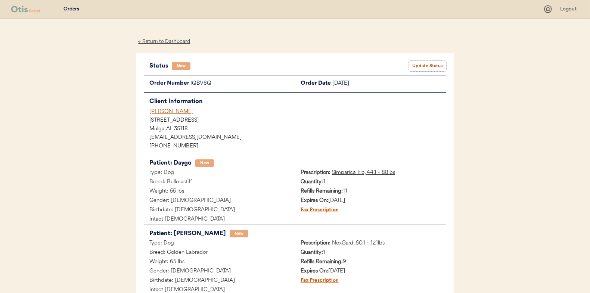
click at [431, 62] on button "Update Status" at bounding box center [427, 66] width 37 height 10
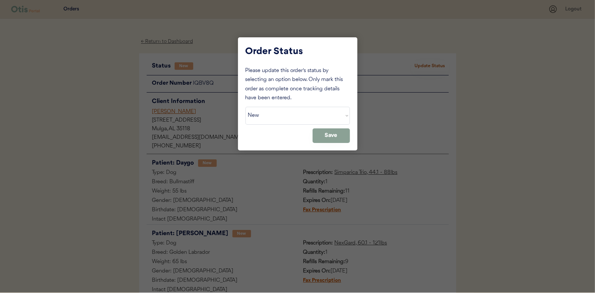
click at [284, 118] on select "Status On Hold New In Progress Complete Pending HW Consent Cancelled" at bounding box center [298, 116] width 105 height 18
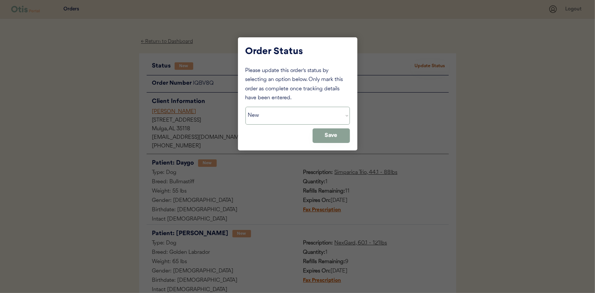
select select ""in_progress""
click at [246, 107] on select "Status On Hold New In Progress Complete Pending HW Consent Cancelled" at bounding box center [298, 116] width 105 height 18
click at [338, 137] on button "Save" at bounding box center [331, 135] width 37 height 15
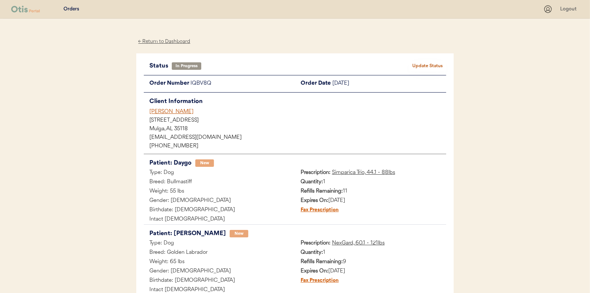
click at [175, 40] on div "← Return to Dashboard" at bounding box center [164, 41] width 56 height 9
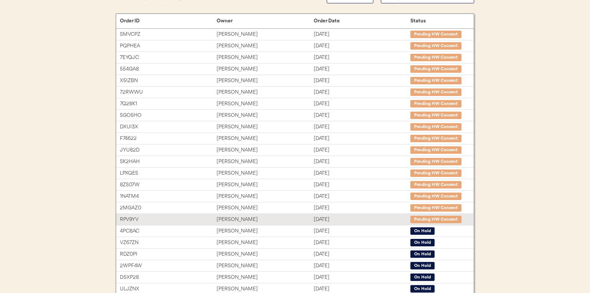
scroll to position [112, 0]
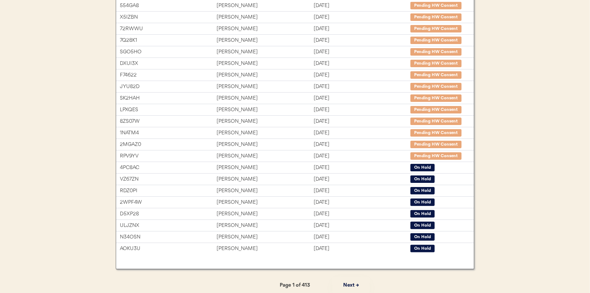
click at [352, 287] on button "Next →" at bounding box center [350, 285] width 37 height 17
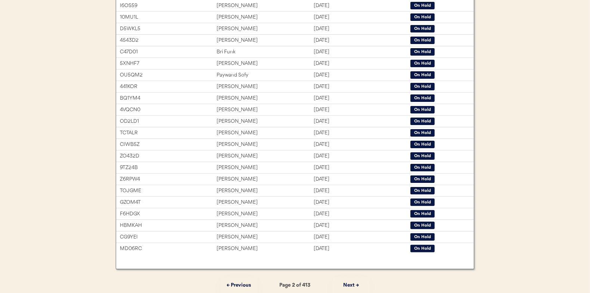
click at [352, 287] on button "Next →" at bounding box center [350, 285] width 37 height 17
click at [352, 283] on button "Next →" at bounding box center [350, 285] width 37 height 17
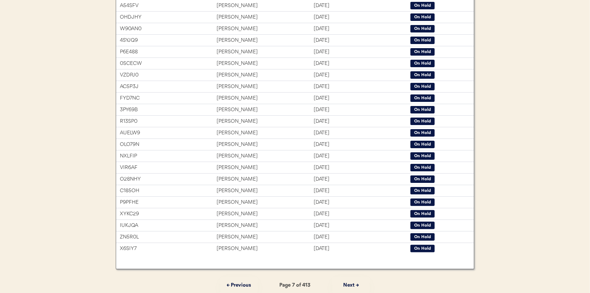
click at [352, 283] on button "Next →" at bounding box center [350, 285] width 37 height 17
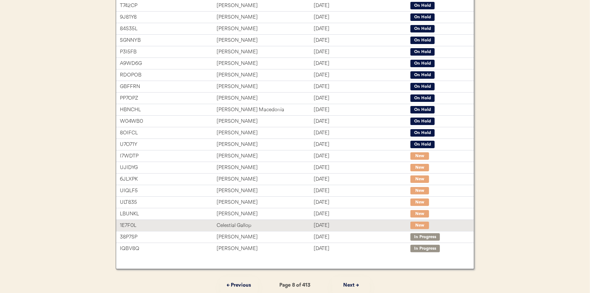
click at [352, 225] on div "Aug 13, 2025" at bounding box center [362, 225] width 97 height 9
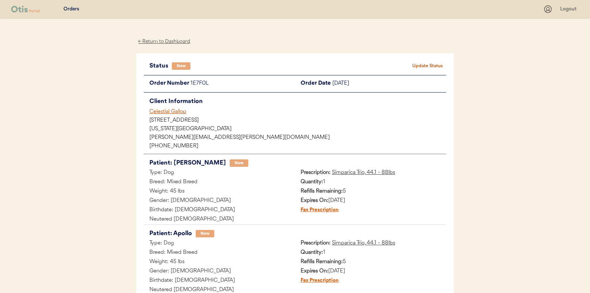
click at [433, 66] on button "Update Status" at bounding box center [427, 66] width 37 height 10
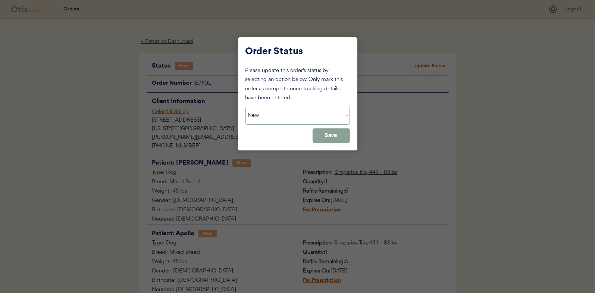
drag, startPoint x: 318, startPoint y: 114, endPoint x: 310, endPoint y: 120, distance: 10.4
click at [315, 116] on select "Status On Hold New In Progress Complete Pending HW Consent Cancelled" at bounding box center [298, 116] width 105 height 18
select select ""in_progress""
click at [246, 107] on select "Status On Hold New In Progress Complete Pending HW Consent Cancelled" at bounding box center [298, 116] width 105 height 18
click at [327, 143] on div "Order Status Please update this order's status by selecting an option below. On…" at bounding box center [297, 93] width 119 height 113
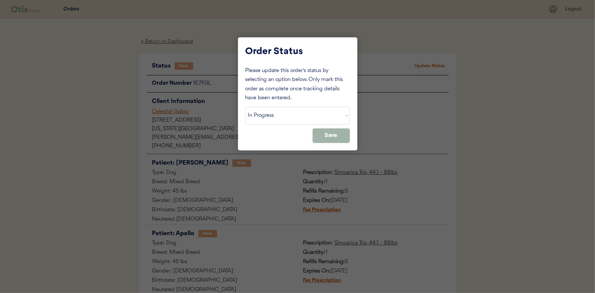
click at [330, 140] on button "Save" at bounding box center [331, 135] width 37 height 15
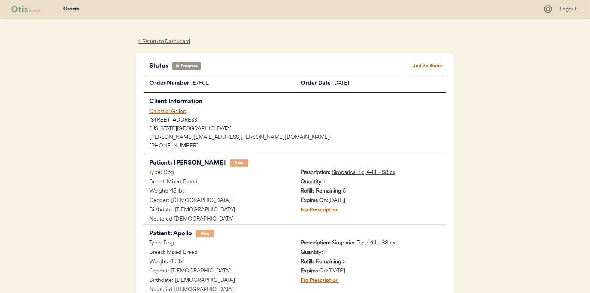
click at [180, 41] on div "← Return to Dashboard" at bounding box center [164, 41] width 56 height 9
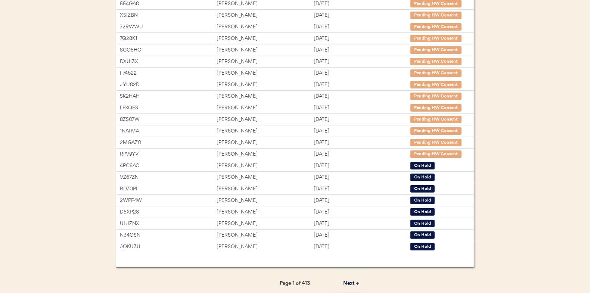
scroll to position [115, 0]
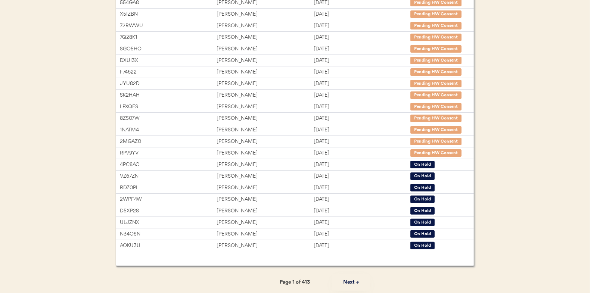
click at [356, 281] on button "Next →" at bounding box center [350, 282] width 37 height 17
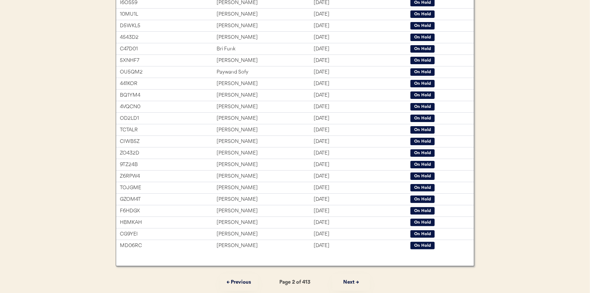
click at [355, 281] on button "Next →" at bounding box center [350, 282] width 37 height 17
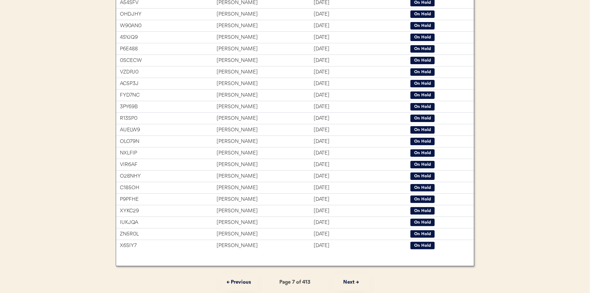
click at [355, 281] on button "Next →" at bounding box center [350, 282] width 37 height 17
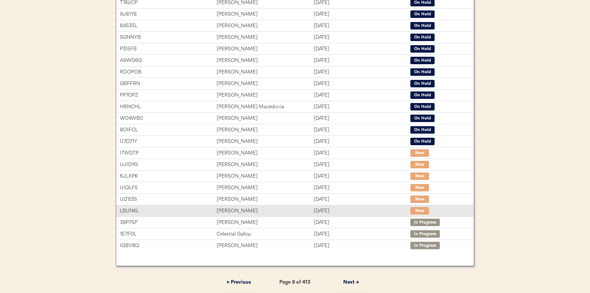
click at [317, 209] on div "[DATE]" at bounding box center [362, 211] width 97 height 9
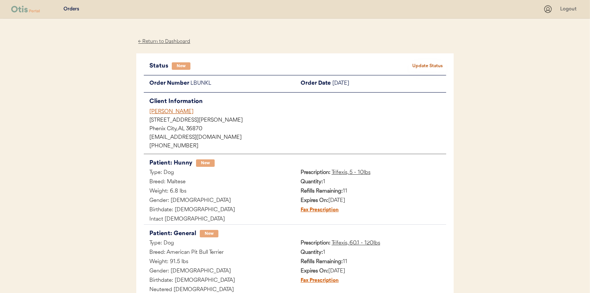
click at [430, 63] on button "Update Status" at bounding box center [427, 66] width 37 height 10
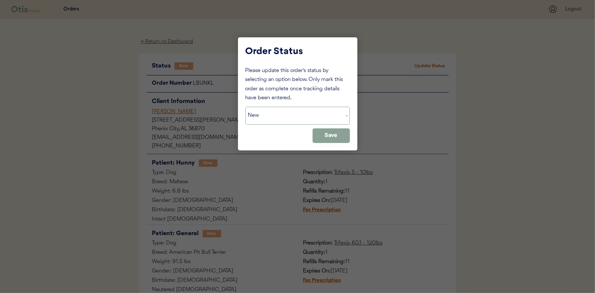
click at [306, 124] on select "Status On Hold New In Progress Complete Pending HW Consent Cancelled" at bounding box center [298, 116] width 105 height 18
select select ""in_progress""
click at [246, 107] on select "Status On Hold New In Progress Complete Pending HW Consent Cancelled" at bounding box center [298, 116] width 105 height 18
click at [329, 141] on button "Save" at bounding box center [331, 135] width 37 height 15
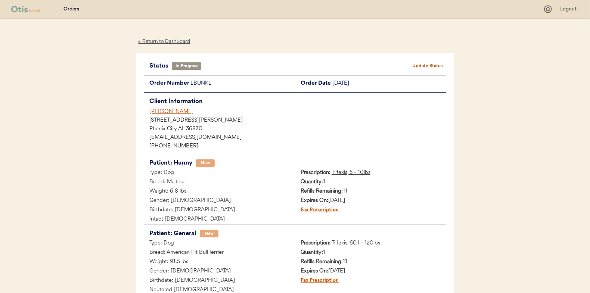
drag, startPoint x: 222, startPoint y: 40, endPoint x: 216, endPoint y: 39, distance: 6.9
click at [222, 40] on div "← Return to Dashboard Status In Progress Update Status Order Number LBUNKL Orde…" at bounding box center [294, 266] width 317 height 495
click at [174, 43] on div "← Return to Dashboard" at bounding box center [164, 41] width 56 height 9
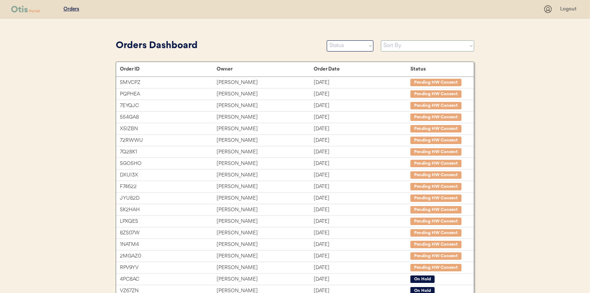
click at [425, 48] on select "Sort By Order Date (Newest → Oldest) Order Date (Oldest → Newest)" at bounding box center [427, 45] width 93 height 11
select select ""Order Date (Newest → Oldest)""
click at [381, 40] on select "Sort By Order Date (Newest → Oldest) Order Date (Oldest → Newest)" at bounding box center [427, 45] width 93 height 11
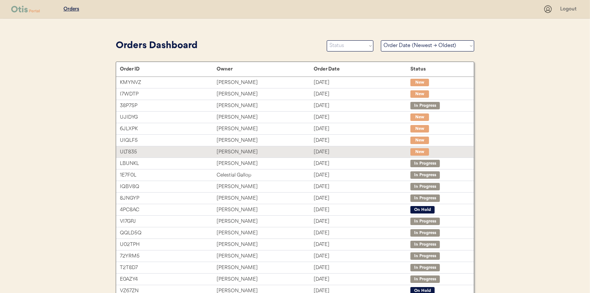
click at [334, 152] on div "[DATE]" at bounding box center [362, 152] width 97 height 9
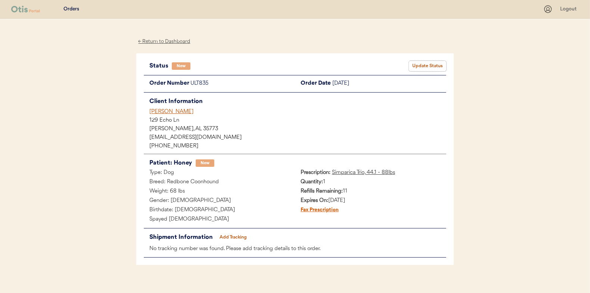
click at [424, 68] on button "Update Status" at bounding box center [427, 66] width 37 height 10
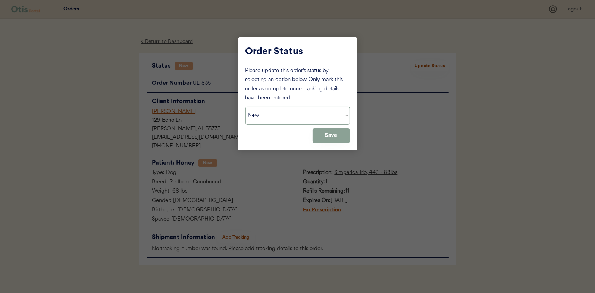
drag, startPoint x: 325, startPoint y: 118, endPoint x: 312, endPoint y: 124, distance: 14.6
click at [325, 118] on select "Status On Hold New In Progress Complete Pending HW Consent Cancelled" at bounding box center [298, 116] width 105 height 18
select select ""in_progress""
click at [246, 107] on select "Status On Hold New In Progress Complete Pending HW Consent Cancelled" at bounding box center [298, 116] width 105 height 18
click at [334, 135] on button "Save" at bounding box center [331, 135] width 37 height 15
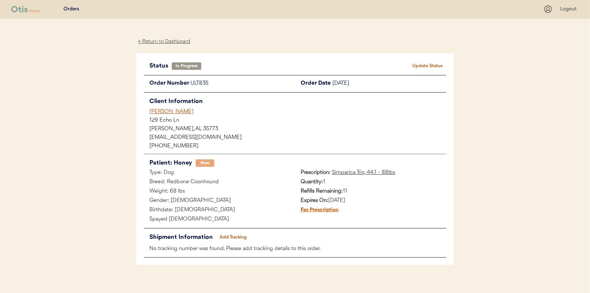
click at [178, 43] on div "← Return to Dashboard" at bounding box center [164, 41] width 56 height 9
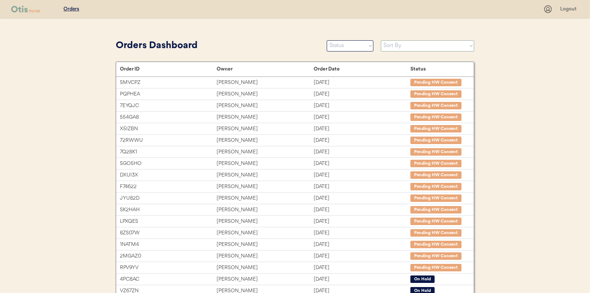
click at [430, 50] on select "Sort By Order Date (Newest → Oldest) Order Date (Oldest → Newest)" at bounding box center [427, 45] width 93 height 11
select select ""Order Date (Newest → Oldest)""
click at [381, 40] on select "Sort By Order Date (Newest → Oldest) Order Date (Oldest → Newest)" at bounding box center [427, 45] width 93 height 11
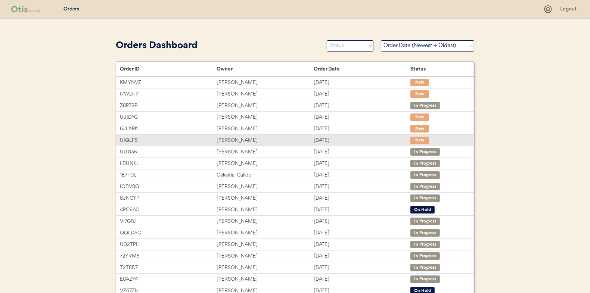
click at [343, 139] on div "[DATE]" at bounding box center [362, 140] width 97 height 9
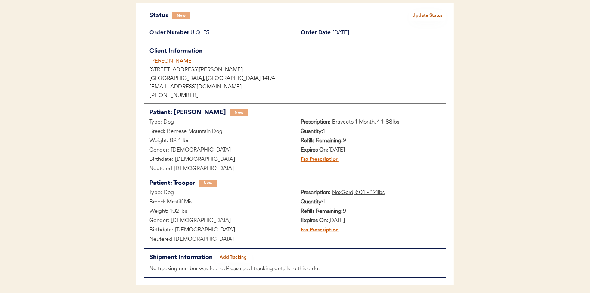
scroll to position [37, 0]
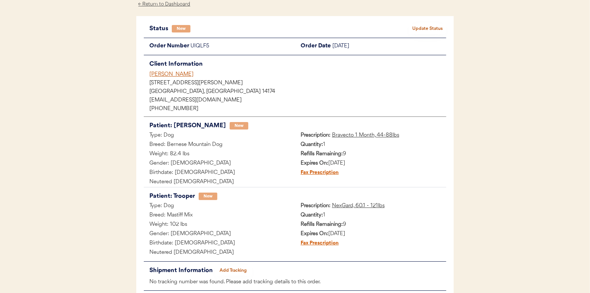
click at [430, 29] on button "Update Status" at bounding box center [427, 29] width 37 height 10
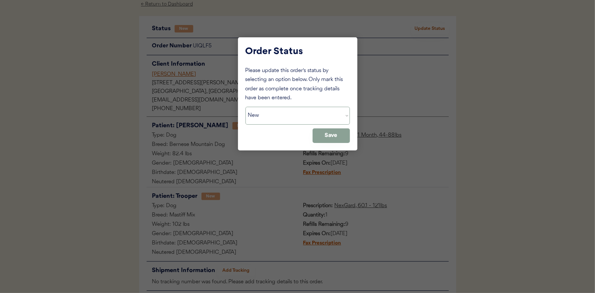
click at [294, 117] on select "Status On Hold New In Progress Complete Pending HW Consent Cancelled" at bounding box center [298, 116] width 105 height 18
select select ""in_progress""
click at [246, 107] on select "Status On Hold New In Progress Complete Pending HW Consent Cancelled" at bounding box center [298, 116] width 105 height 18
click at [335, 138] on button "Save" at bounding box center [331, 135] width 37 height 15
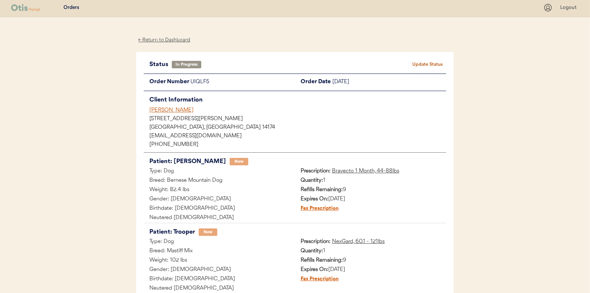
scroll to position [0, 0]
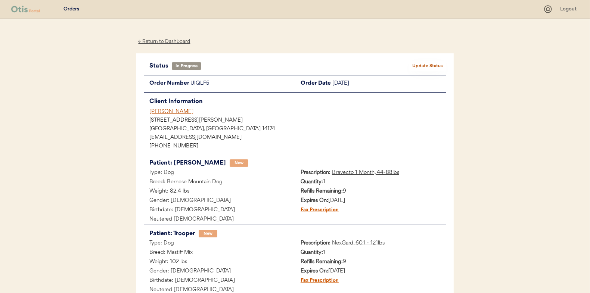
click at [164, 38] on div "← Return to Dashboard" at bounding box center [164, 41] width 56 height 9
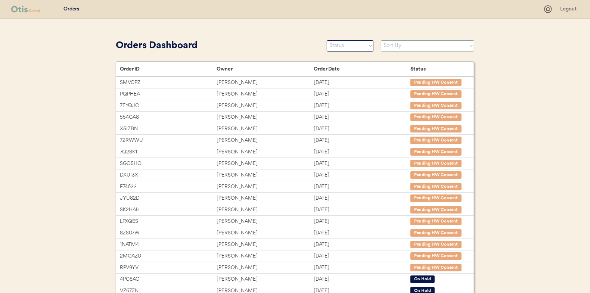
click at [425, 47] on select "Sort By Order Date (Newest → Oldest) Order Date (Oldest → Newest)" at bounding box center [427, 45] width 93 height 11
select select ""Order Date (Newest → Oldest)""
click at [381, 40] on select "Sort By Order Date (Newest → Oldest) Order Date (Oldest → Newest)" at bounding box center [427, 45] width 93 height 11
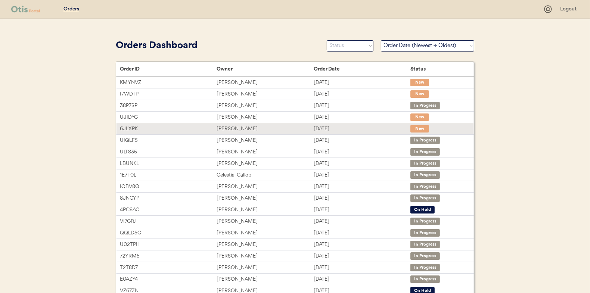
click at [383, 127] on div "[DATE]" at bounding box center [362, 129] width 97 height 9
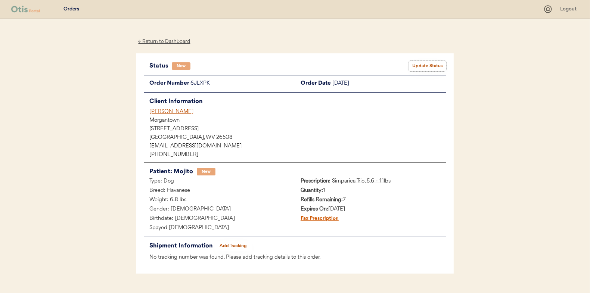
click at [423, 69] on button "Update Status" at bounding box center [427, 66] width 37 height 10
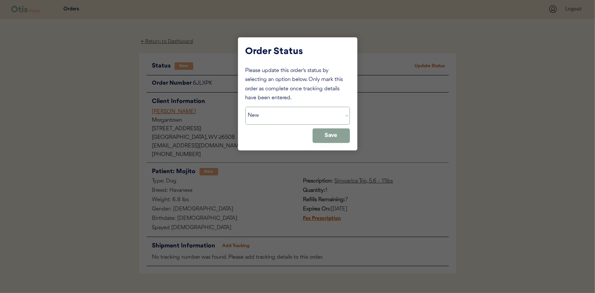
drag, startPoint x: 328, startPoint y: 113, endPoint x: 317, endPoint y: 119, distance: 13.4
click at [328, 113] on select "Status On Hold New In Progress Complete Pending HW Consent Cancelled" at bounding box center [298, 116] width 105 height 18
select select ""in_progress""
click at [246, 107] on select "Status On Hold New In Progress Complete Pending HW Consent Cancelled" at bounding box center [298, 116] width 105 height 18
click at [333, 140] on button "Save" at bounding box center [331, 135] width 37 height 15
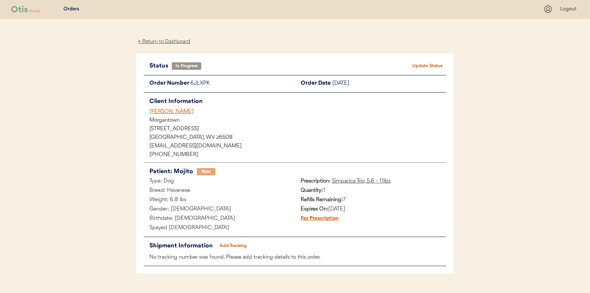
click at [177, 43] on div "← Return to Dashboard" at bounding box center [164, 41] width 56 height 9
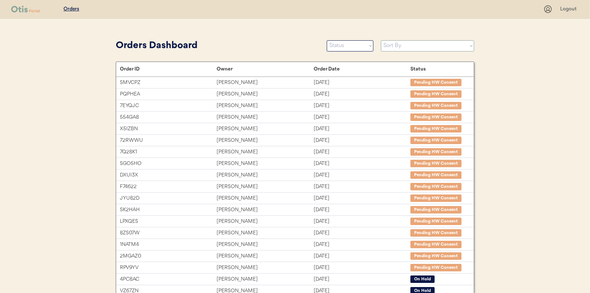
click at [440, 40] on select "Sort By Order Date (Newest → Oldest) Order Date (Oldest → Newest)" at bounding box center [427, 45] width 93 height 11
select select ""Order Date (Newest → Oldest)""
click at [381, 40] on select "Sort By Order Date (Newest → Oldest) Order Date (Oldest → Newest)" at bounding box center [427, 45] width 93 height 11
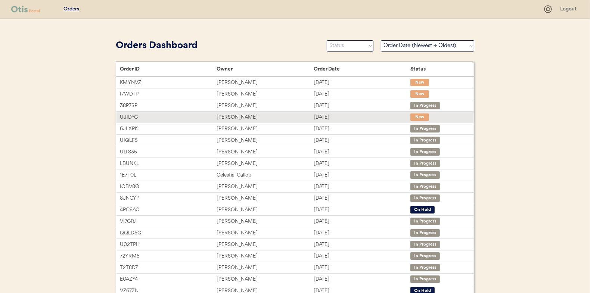
click at [359, 118] on div "Aug 13, 2025" at bounding box center [362, 117] width 97 height 9
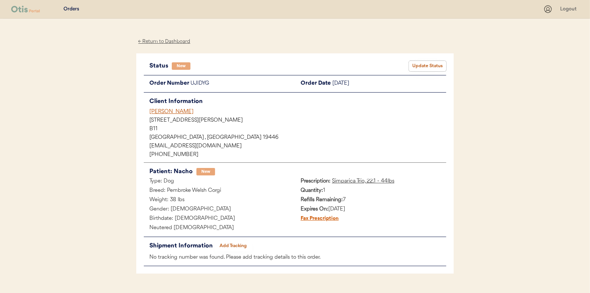
click at [425, 62] on button "Update Status" at bounding box center [427, 66] width 37 height 10
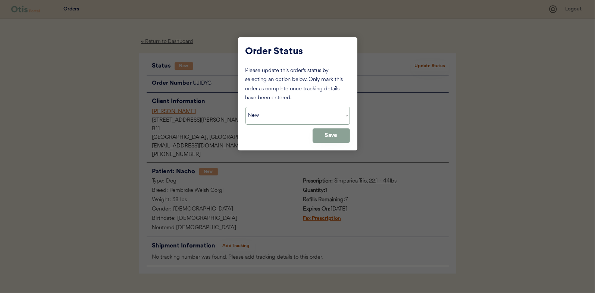
click at [277, 119] on select "Status On Hold New In Progress Complete Pending HW Consent Cancelled" at bounding box center [298, 116] width 105 height 18
select select ""in_progress""
click at [246, 107] on select "Status On Hold New In Progress Complete Pending HW Consent Cancelled" at bounding box center [298, 116] width 105 height 18
click at [343, 135] on button "Save" at bounding box center [331, 135] width 37 height 15
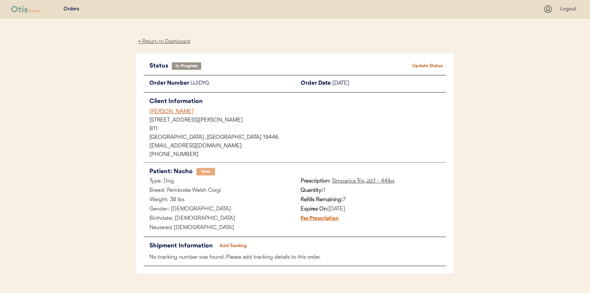
click at [183, 42] on div "← Return to Dashboard" at bounding box center [164, 41] width 56 height 9
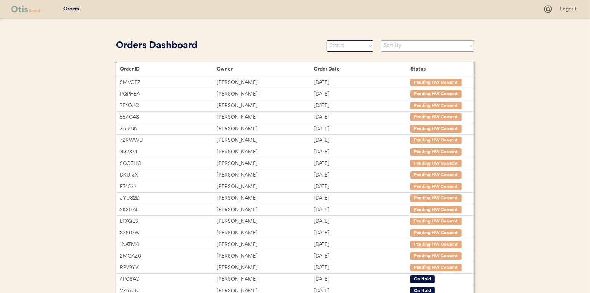
click at [411, 50] on select "Sort By Order Date (Newest → Oldest) Order Date (Oldest → Newest)" at bounding box center [427, 45] width 93 height 11
select select ""Order Date (Newest → Oldest)""
click at [381, 40] on select "Sort By Order Date (Newest → Oldest) Order Date (Oldest → Newest)" at bounding box center [427, 45] width 93 height 11
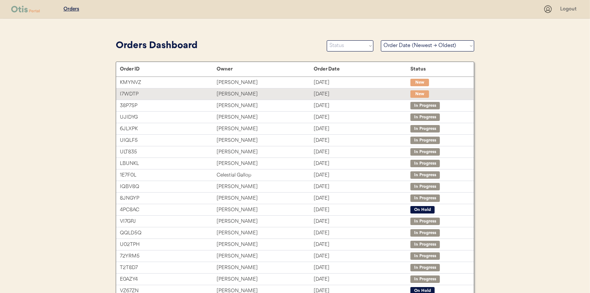
click at [373, 91] on div "[DATE]" at bounding box center [362, 94] width 97 height 9
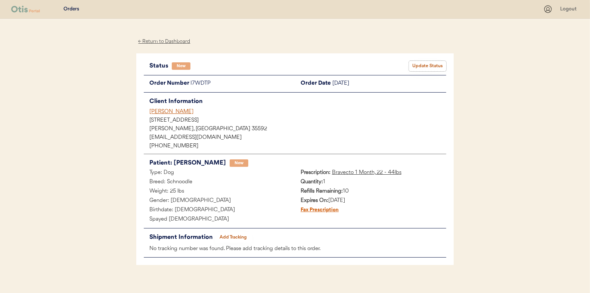
click at [435, 70] on button "Update Status" at bounding box center [427, 66] width 37 height 10
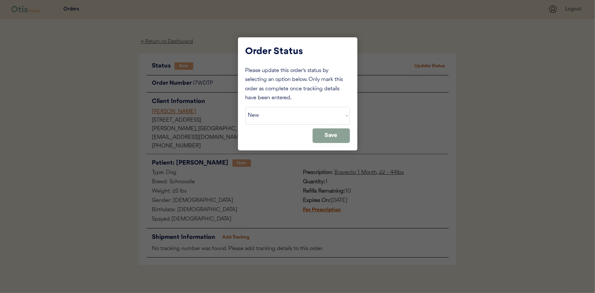
click at [309, 128] on div "Please update this order's status by selecting an option below. Only mark this …" at bounding box center [298, 104] width 105 height 77
click at [311, 118] on select "Status On Hold New In Progress Complete Pending HW Consent Cancelled" at bounding box center [298, 116] width 105 height 18
select select ""in_progress""
click at [246, 107] on select "Status On Hold New In Progress Complete Pending HW Consent Cancelled" at bounding box center [298, 116] width 105 height 18
click at [340, 134] on button "Save" at bounding box center [331, 135] width 37 height 15
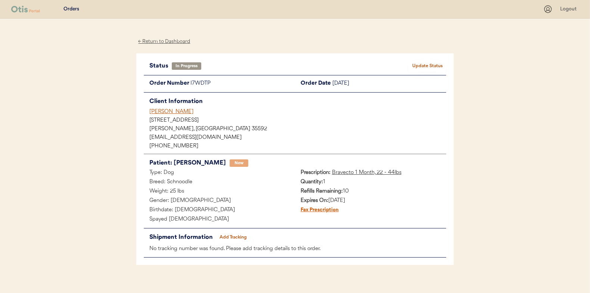
click at [172, 42] on div "← Return to Dashboard" at bounding box center [164, 41] width 56 height 9
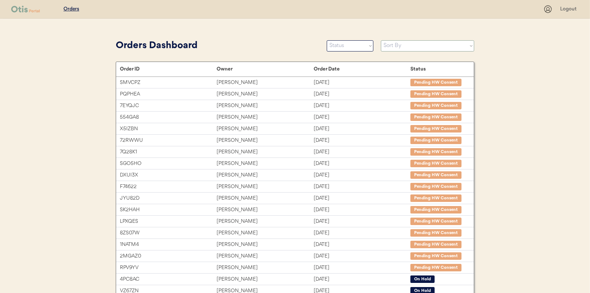
drag, startPoint x: 428, startPoint y: 40, endPoint x: 428, endPoint y: 45, distance: 4.9
click at [428, 40] on select "Sort By Order Date (Newest → Oldest) Order Date (Oldest → Newest)" at bounding box center [427, 45] width 93 height 11
drag, startPoint x: 428, startPoint y: 48, endPoint x: 430, endPoint y: 57, distance: 9.5
click at [428, 48] on select "Sort By Order Date (Newest → Oldest) Order Date (Oldest → Newest)" at bounding box center [427, 45] width 93 height 11
click at [439, 48] on select "Sort By Order Date (Newest → Oldest) Order Date (Oldest → Newest)" at bounding box center [427, 45] width 93 height 11
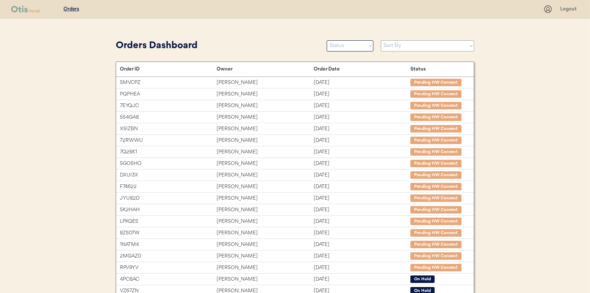
select select ""Order Date (Newest → Oldest)""
click at [381, 40] on select "Sort By Order Date (Newest → Oldest) Order Date (Oldest → Newest)" at bounding box center [427, 45] width 93 height 11
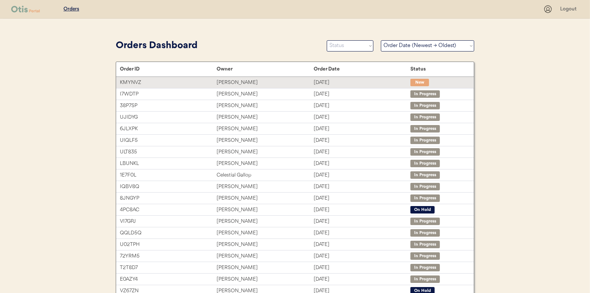
click at [367, 85] on div "Aug 13, 2025" at bounding box center [362, 82] width 97 height 9
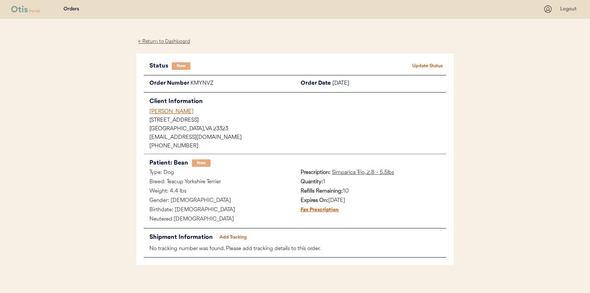
click at [434, 61] on button "Update Status" at bounding box center [427, 66] width 37 height 10
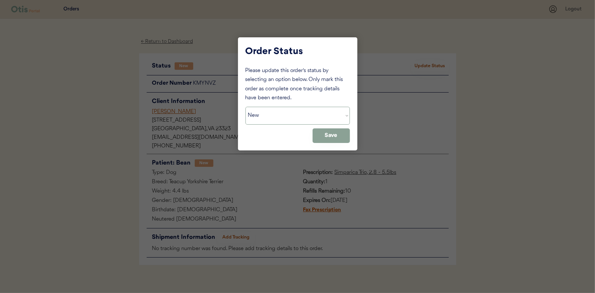
drag, startPoint x: 293, startPoint y: 111, endPoint x: 291, endPoint y: 115, distance: 4.5
click at [293, 111] on select "Status On Hold New In Progress Complete Pending HW Consent Cancelled" at bounding box center [298, 116] width 105 height 18
select select ""in_progress""
click at [246, 107] on select "Status On Hold New In Progress Complete Pending HW Consent Cancelled" at bounding box center [298, 116] width 105 height 18
click at [336, 134] on button "Save" at bounding box center [331, 135] width 37 height 15
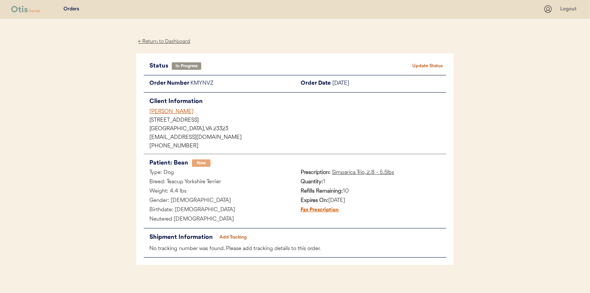
click at [176, 44] on div "← Return to Dashboard" at bounding box center [164, 41] width 56 height 9
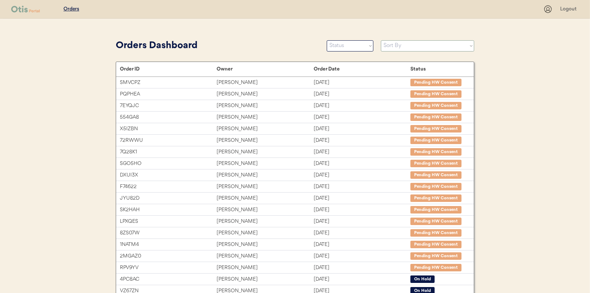
click at [409, 47] on select "Sort By Order Date (Newest → Oldest) Order Date (Oldest → Newest)" at bounding box center [427, 45] width 93 height 11
click at [381, 40] on select "Sort By Order Date (Newest → Oldest) Order Date (Oldest → Newest)" at bounding box center [427, 45] width 93 height 11
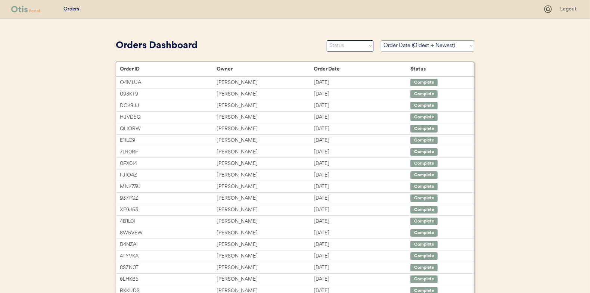
click at [424, 43] on select "Sort By Order Date (Newest → Oldest) Order Date (Oldest → Newest)" at bounding box center [427, 45] width 93 height 11
select select ""Order Date (Newest → Oldest)""
click at [381, 40] on select "Sort By Order Date (Newest → Oldest) Order Date (Oldest → Newest)" at bounding box center [427, 45] width 93 height 11
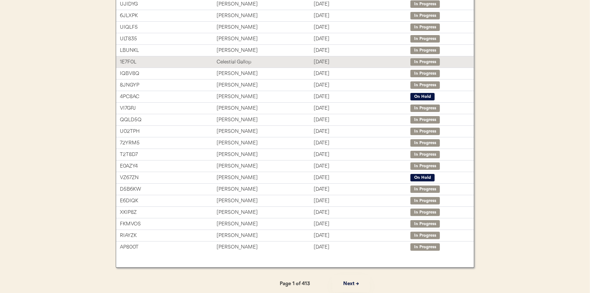
scroll to position [115, 0]
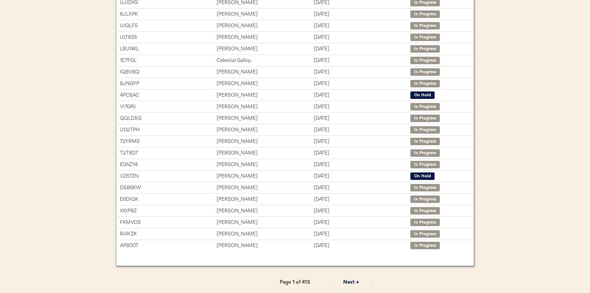
click at [346, 276] on button "Next →" at bounding box center [350, 282] width 37 height 17
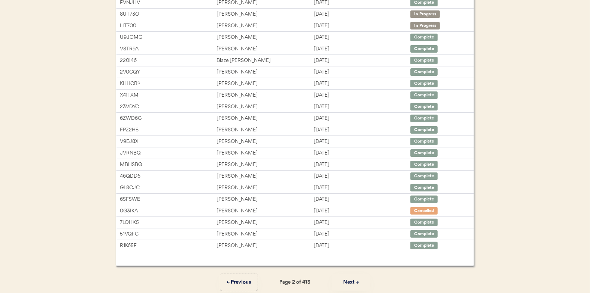
click at [238, 278] on button "← Previous" at bounding box center [238, 282] width 37 height 17
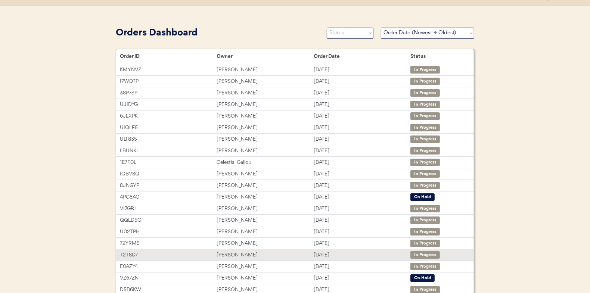
scroll to position [3, 0]
